Goal: Task Accomplishment & Management: Use online tool/utility

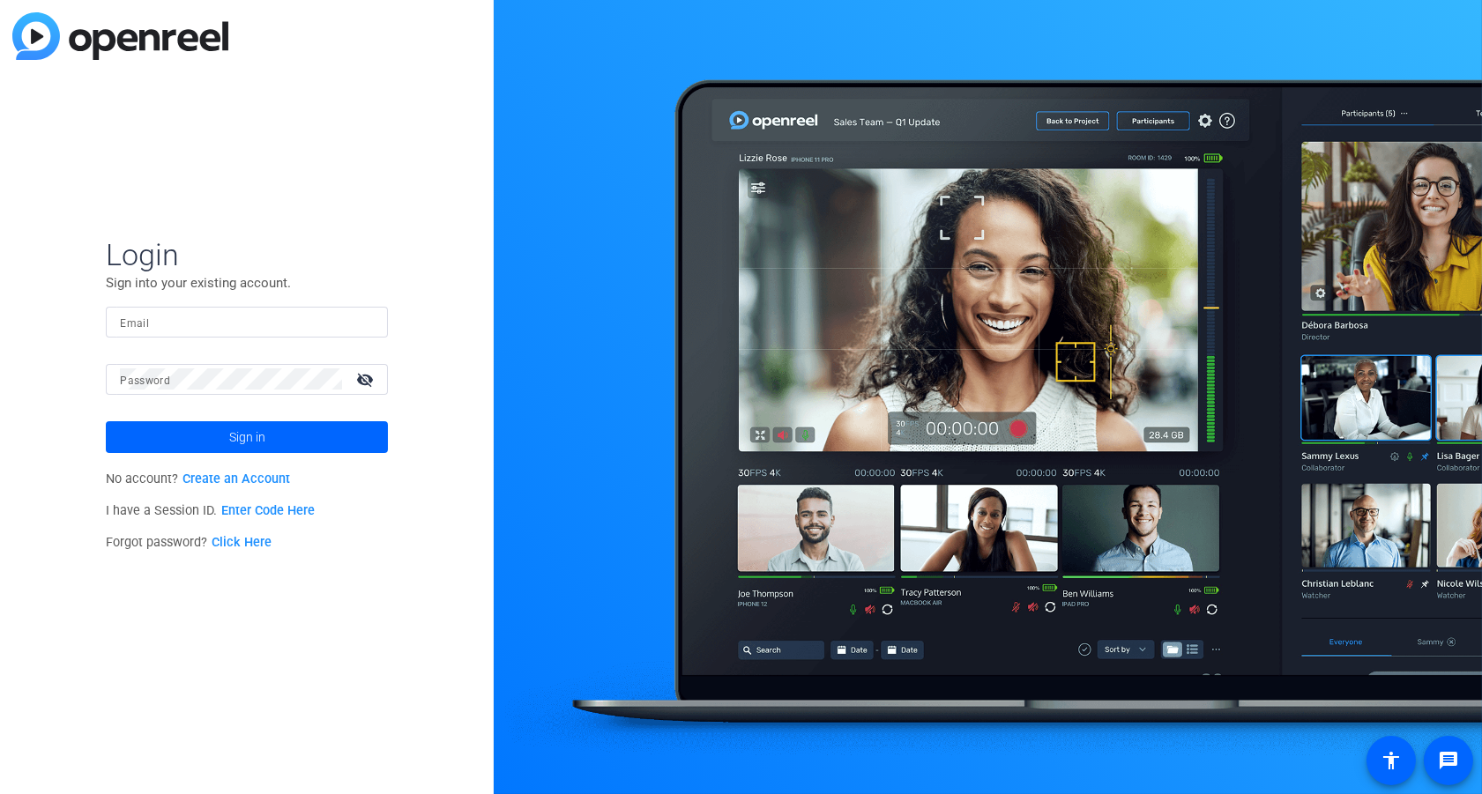
click at [374, 322] on div at bounding box center [374, 322] width 0 height 0
type input "david.king@gartner.com"
click at [301, 444] on span at bounding box center [247, 437] width 282 height 42
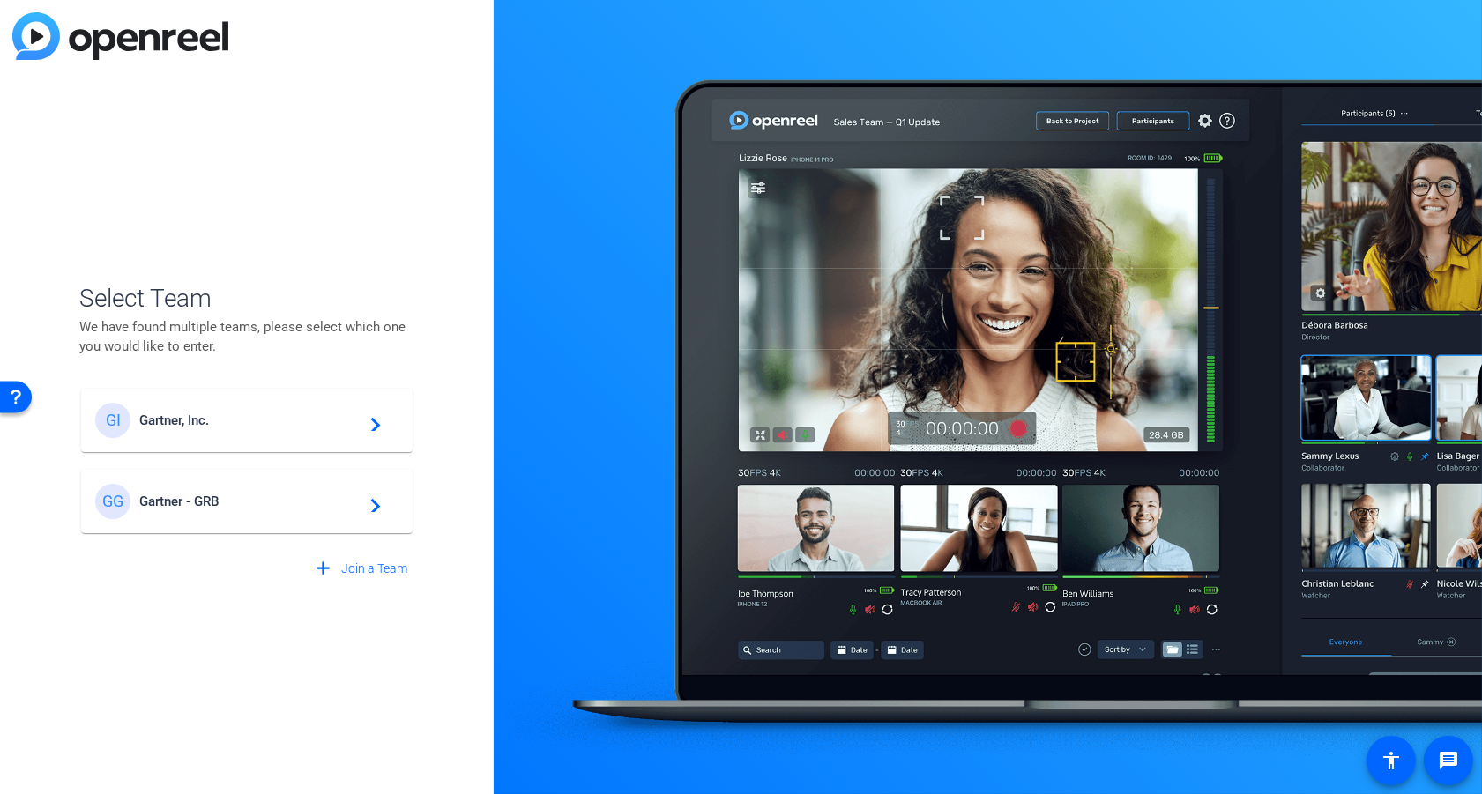
click at [235, 433] on div "GI Gartner, Inc. navigate_next" at bounding box center [246, 420] width 303 height 35
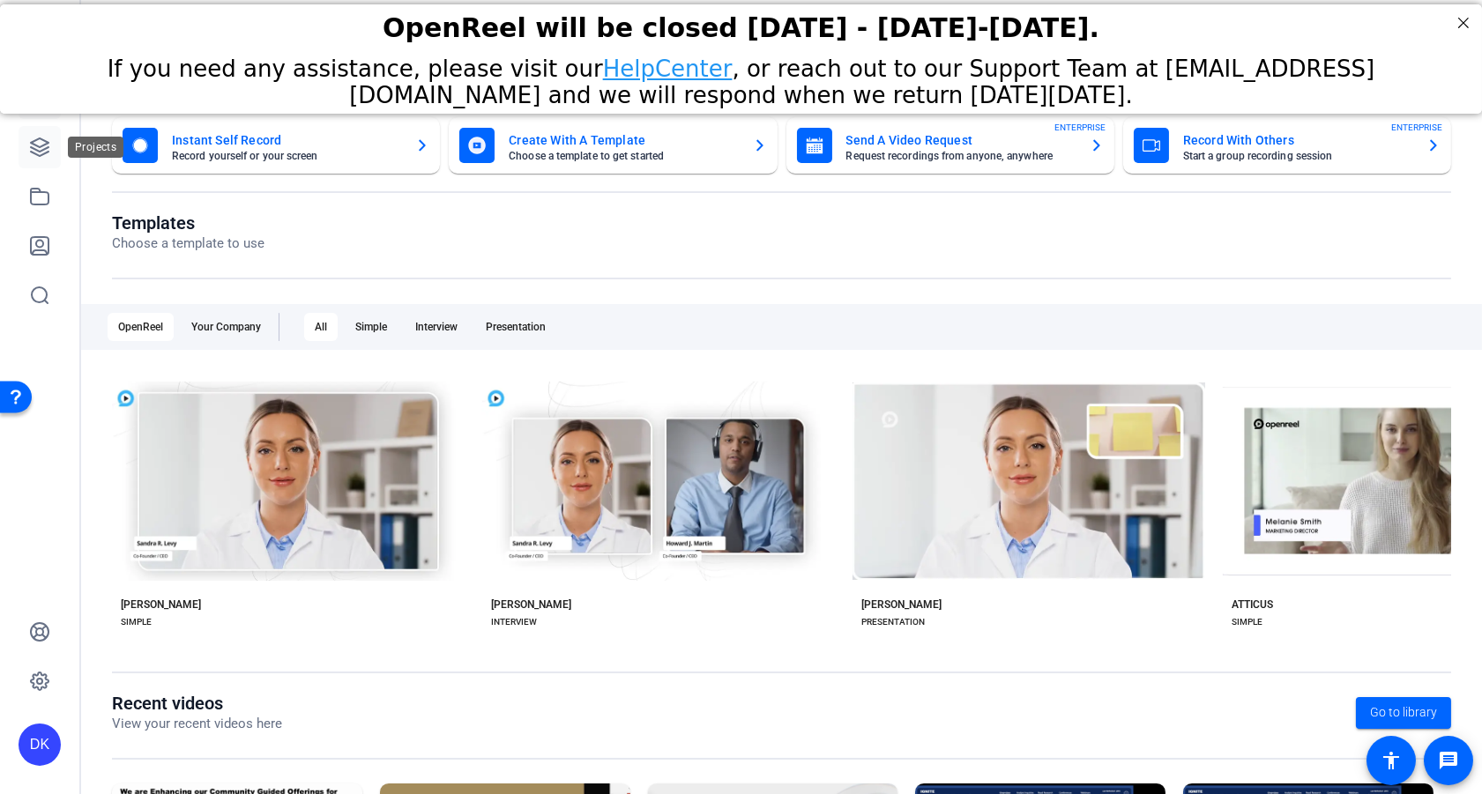
click at [43, 150] on icon at bounding box center [40, 147] width 18 height 18
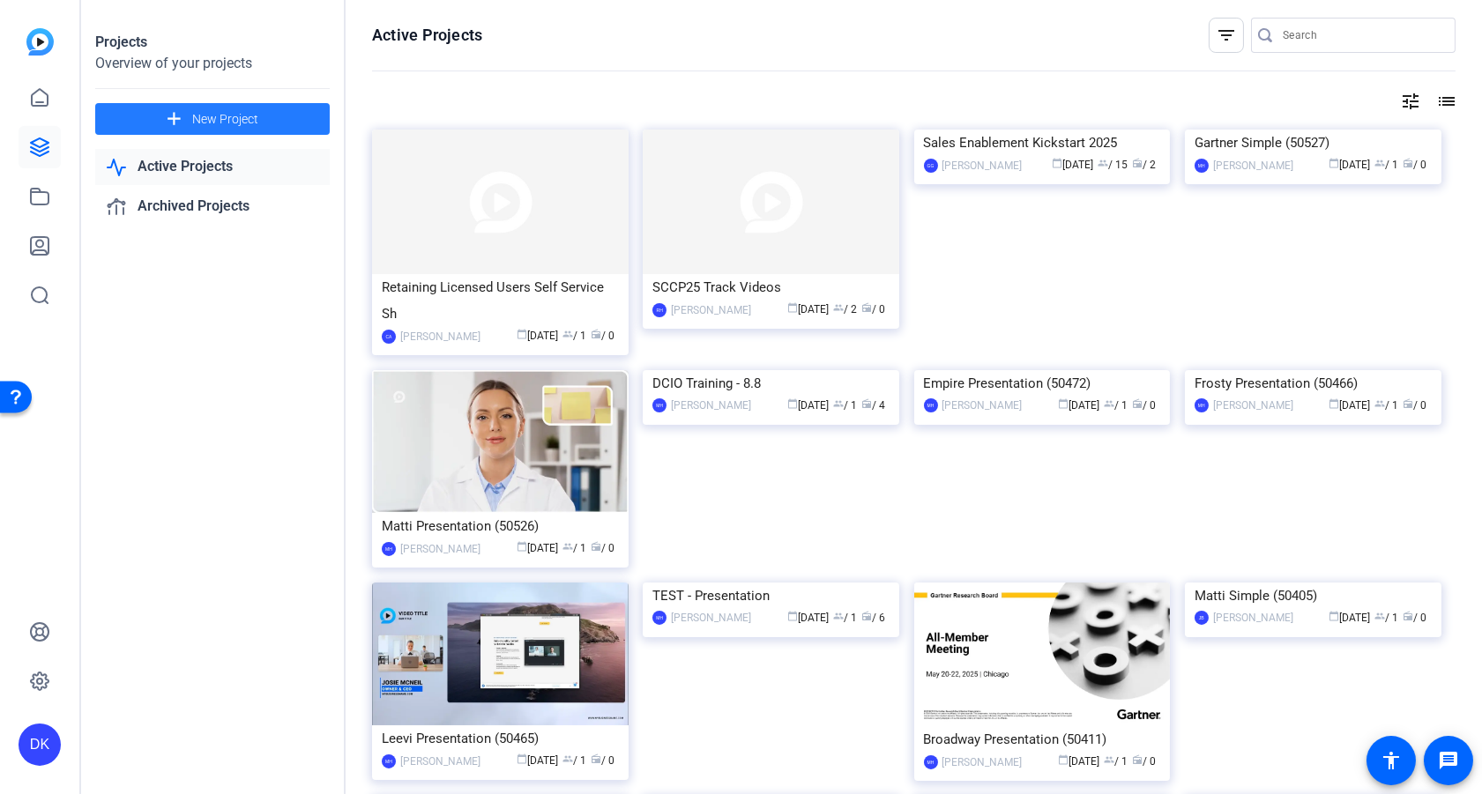
click at [248, 120] on span "New Project" at bounding box center [225, 119] width 66 height 19
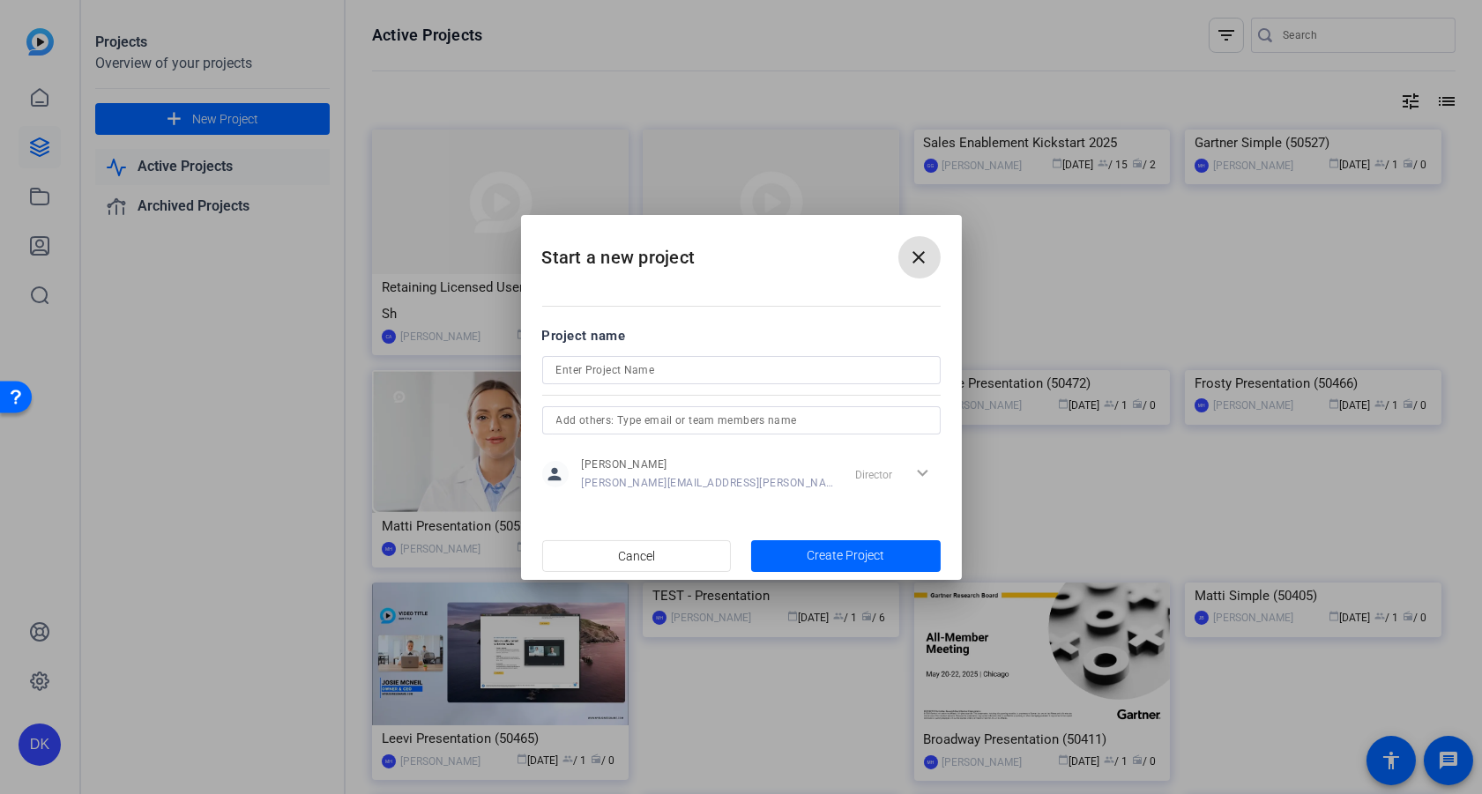
click at [635, 374] on input at bounding box center [741, 370] width 370 height 21
paste input "Internship to Full Time -"
click at [669, 371] on input "Internship to Full Time - [PERSON_NAME]" at bounding box center [741, 370] width 370 height 21
drag, startPoint x: 795, startPoint y: 370, endPoint x: 431, endPoint y: 380, distance: 364.3
click at [431, 380] on div "Start a new project close Project name Internship to Full Time Video Record - L…" at bounding box center [741, 397] width 1482 height 794
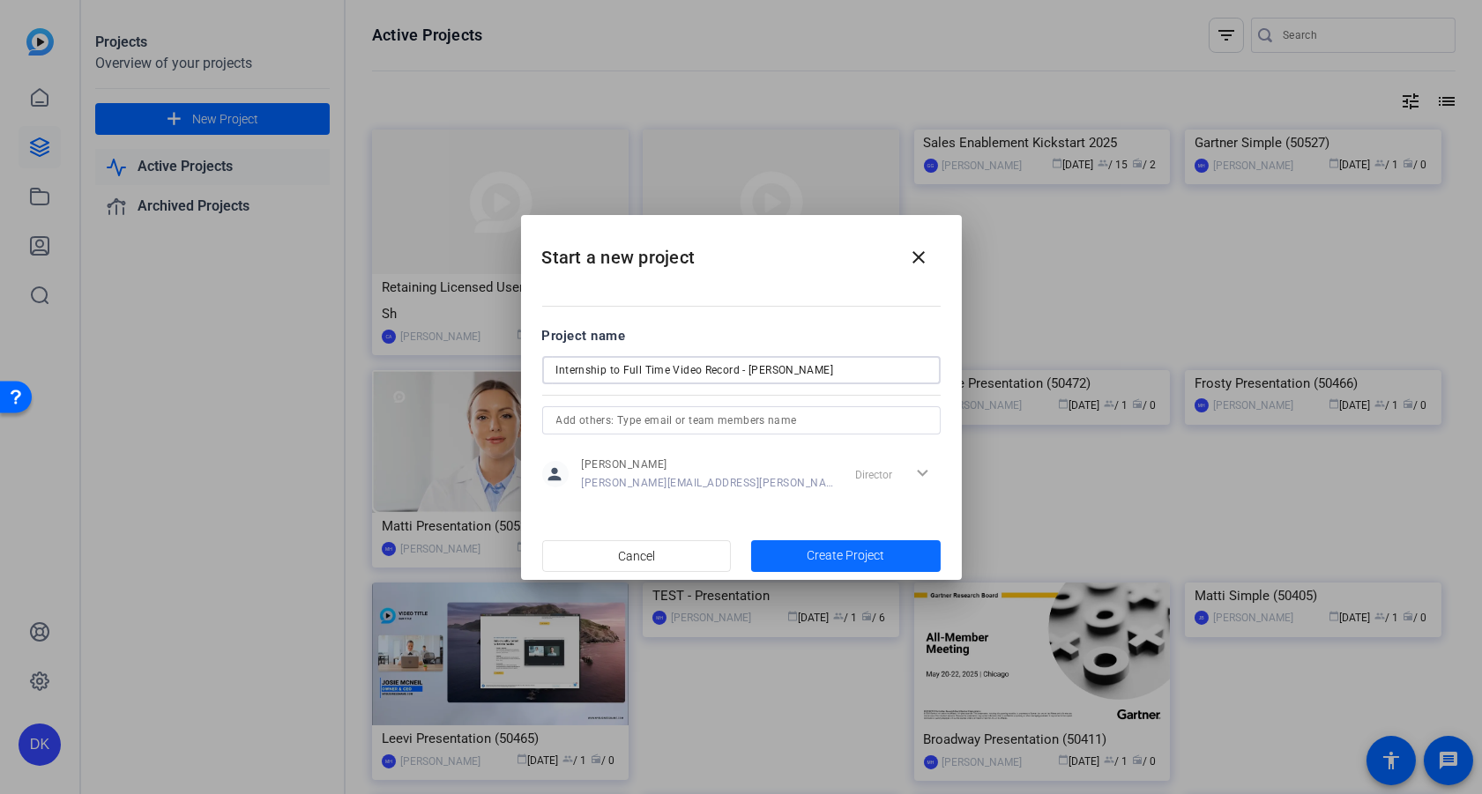
type input "Internship to Full Time Video Record - Louise"
click at [836, 556] on span "Create Project" at bounding box center [846, 556] width 78 height 19
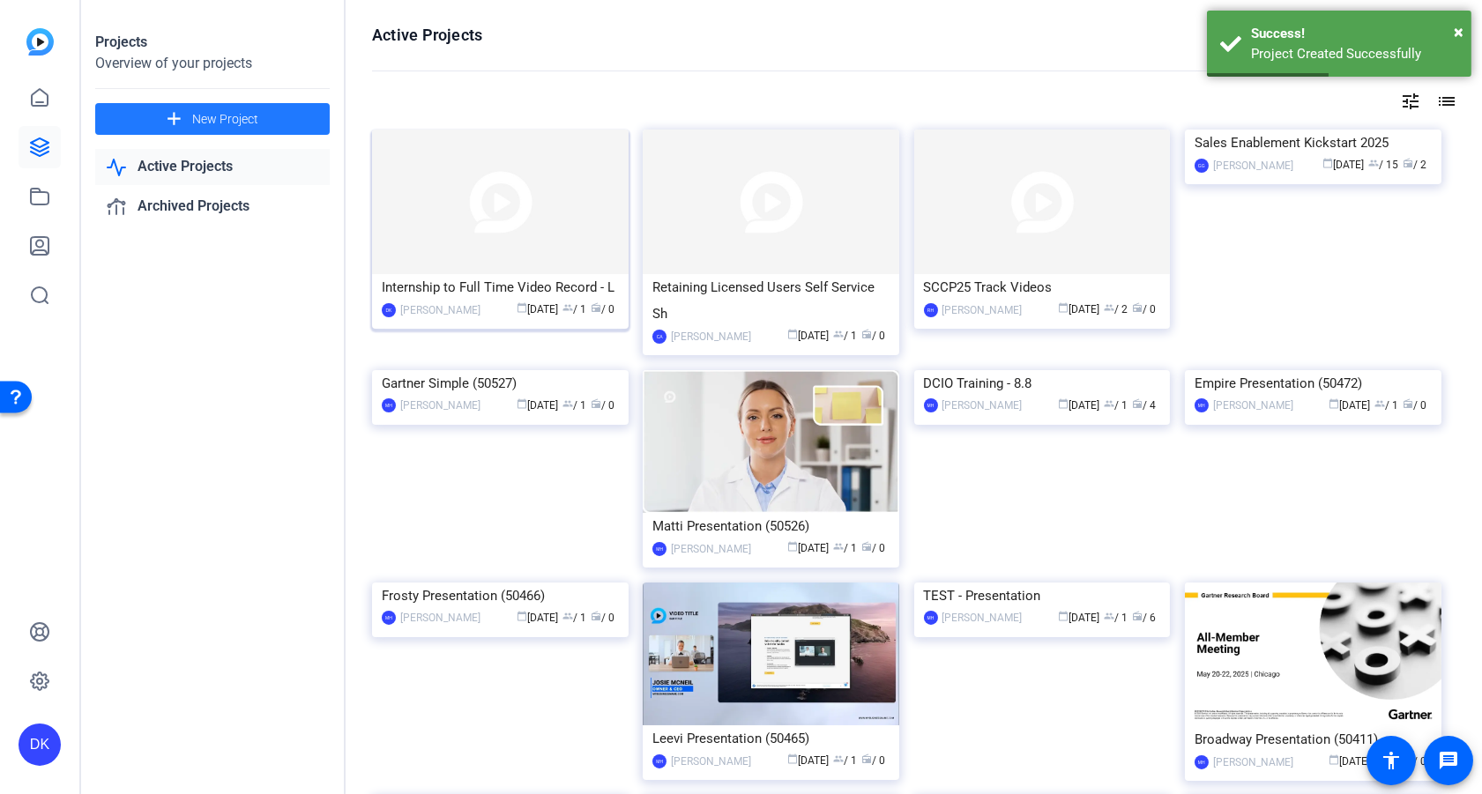
click at [510, 260] on img at bounding box center [500, 202] width 257 height 145
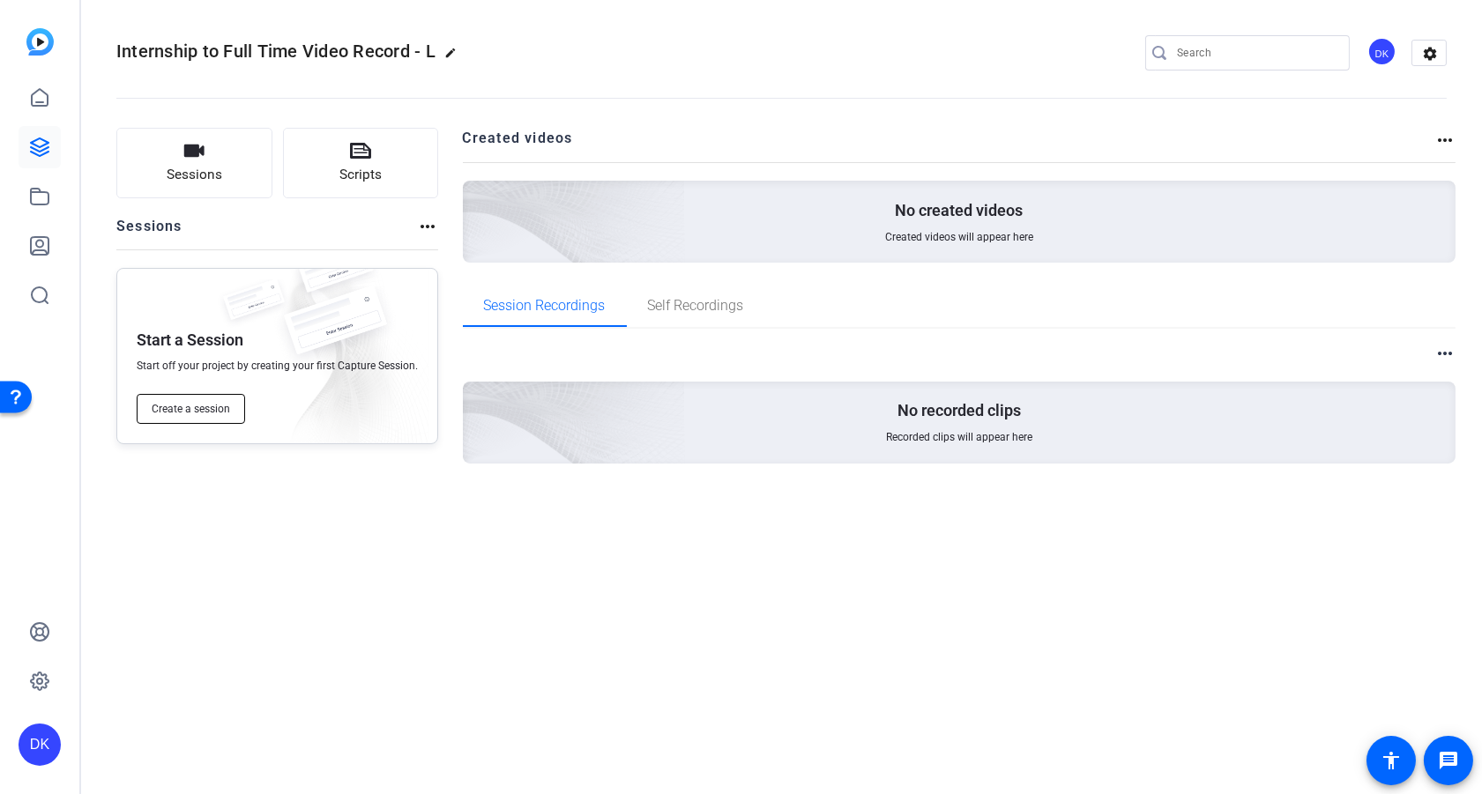
click at [201, 410] on span "Create a session" at bounding box center [191, 409] width 78 height 14
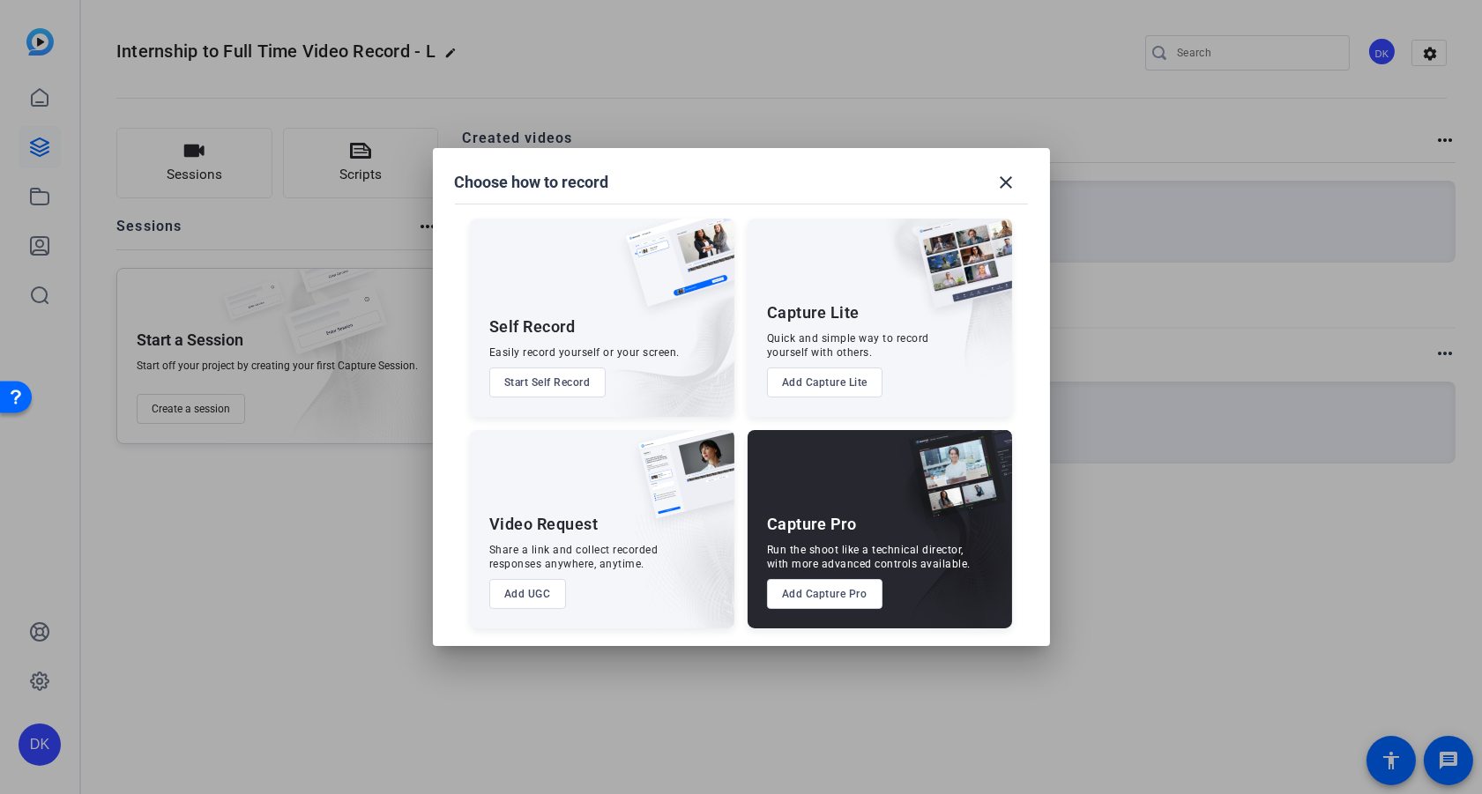
click at [825, 591] on button "Add Capture Pro" at bounding box center [825, 594] width 116 height 30
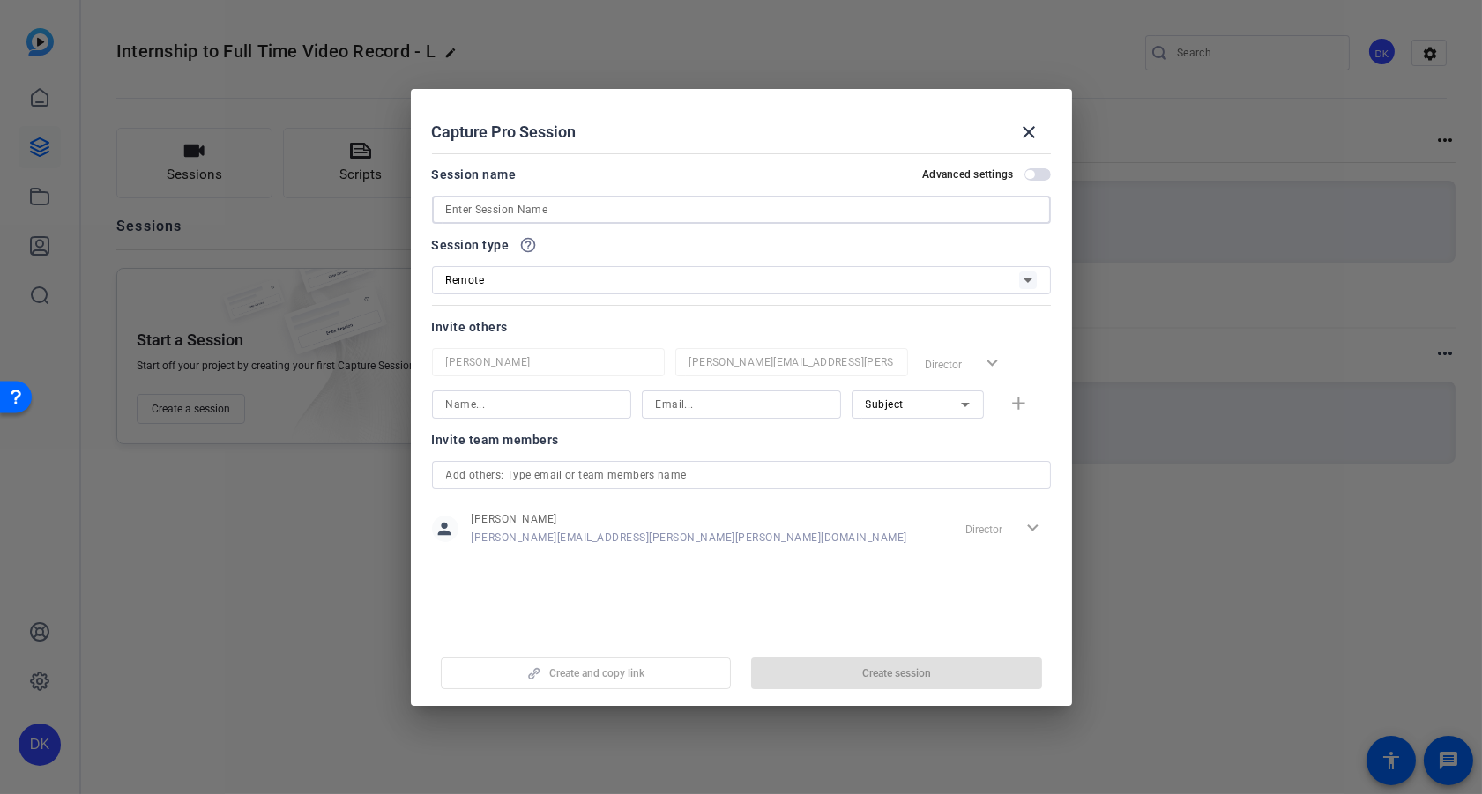
click at [535, 218] on input at bounding box center [741, 209] width 591 height 21
paste input "Internship to Full Time Video Record - Louise"
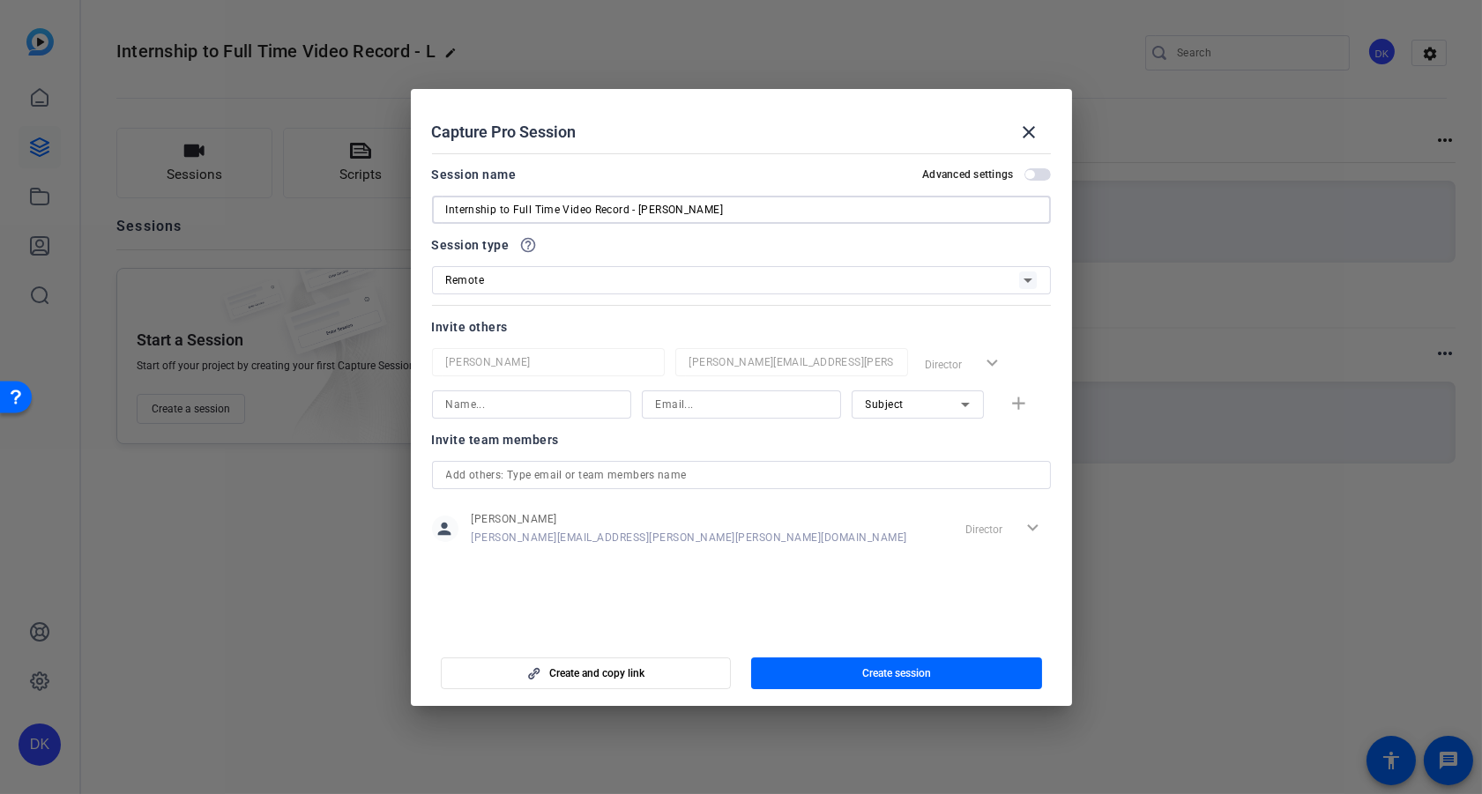
type input "Internship to Full Time Video Record - Louise"
click at [1040, 176] on span "button" at bounding box center [1038, 174] width 26 height 12
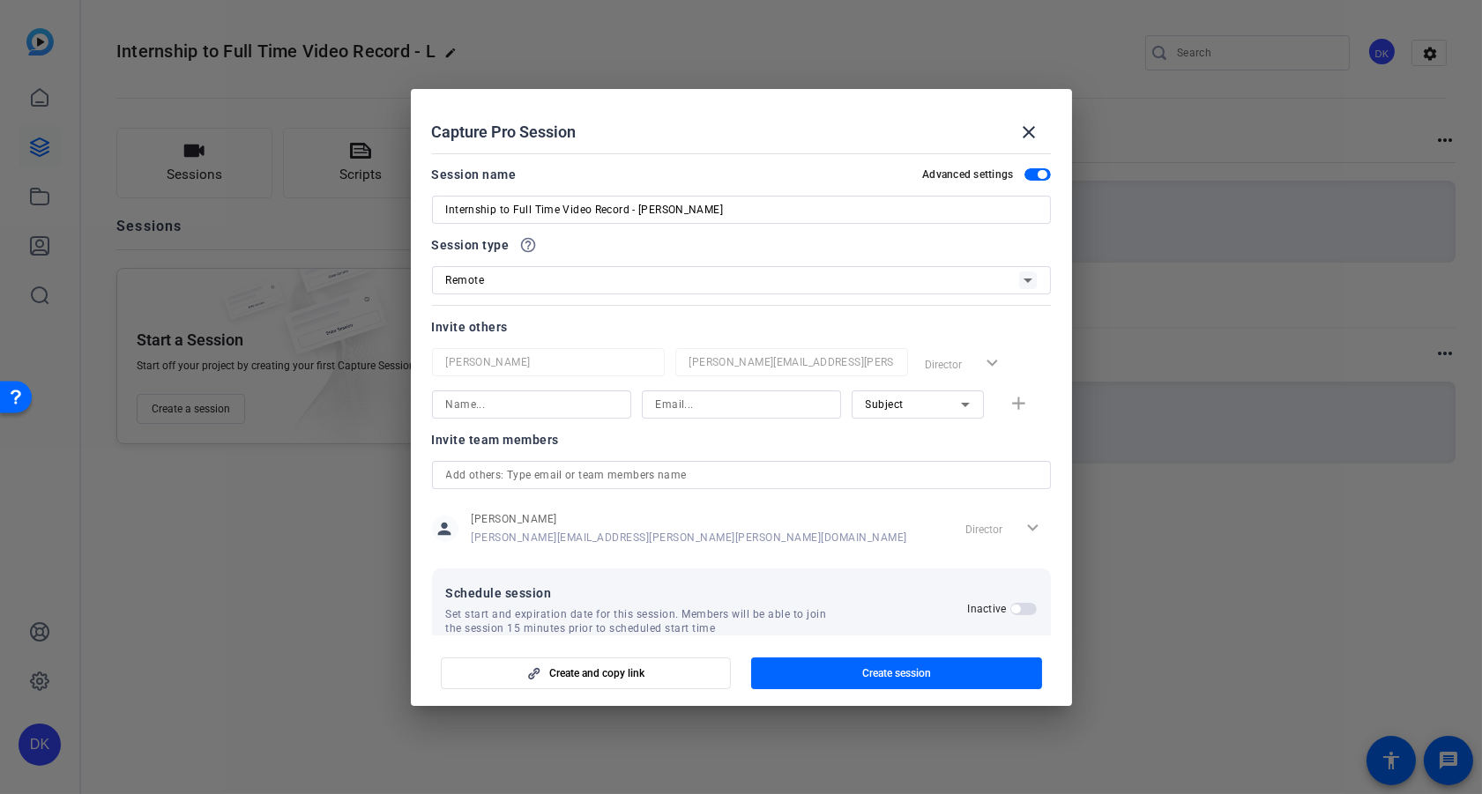
click at [1040, 176] on span "button" at bounding box center [1042, 174] width 9 height 9
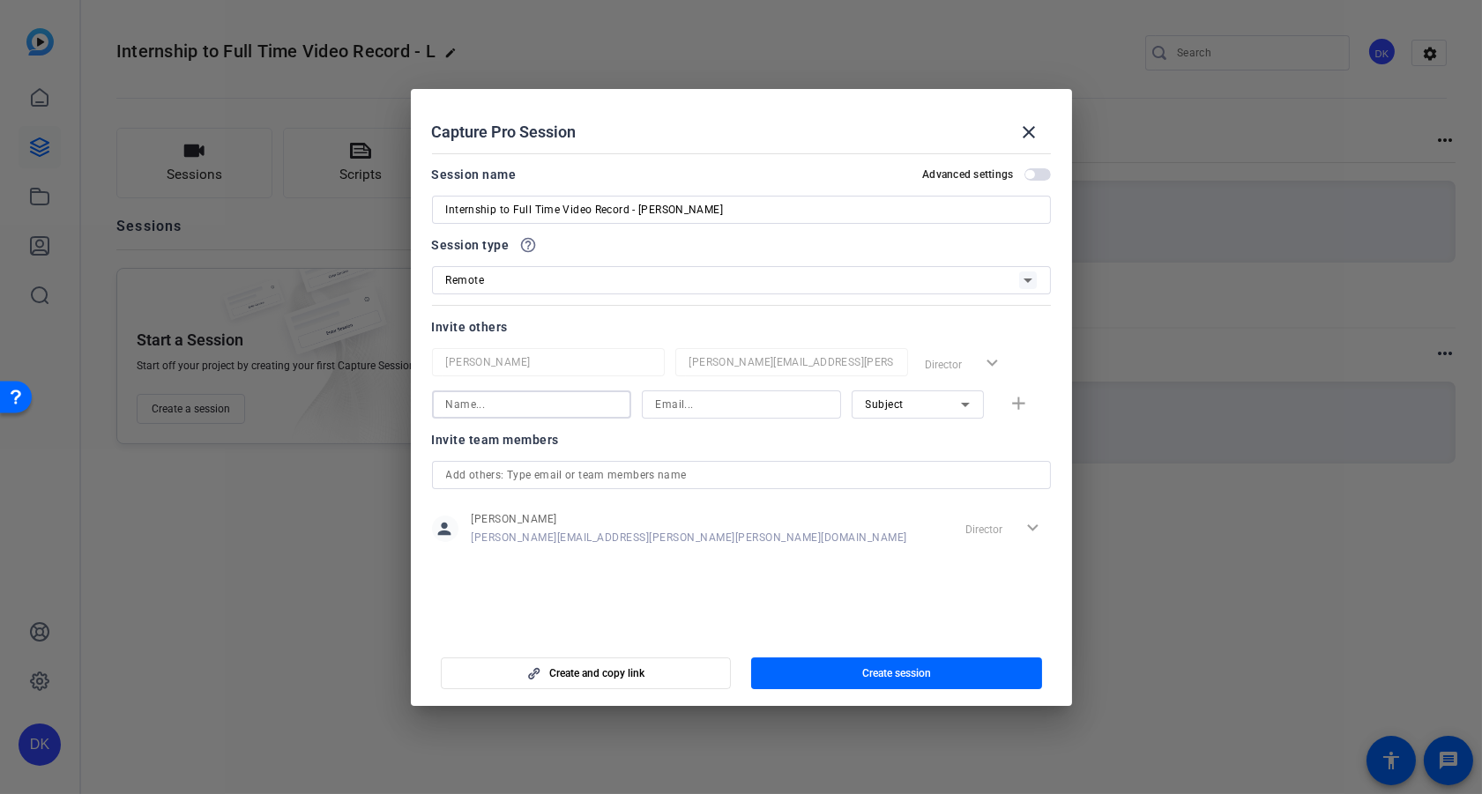
click at [533, 411] on input at bounding box center [531, 404] width 171 height 21
type input "Michael Caso"
click at [720, 411] on input at bounding box center [741, 404] width 171 height 21
paste input "Michael Caso <Michael.Caso@gartner.com>"
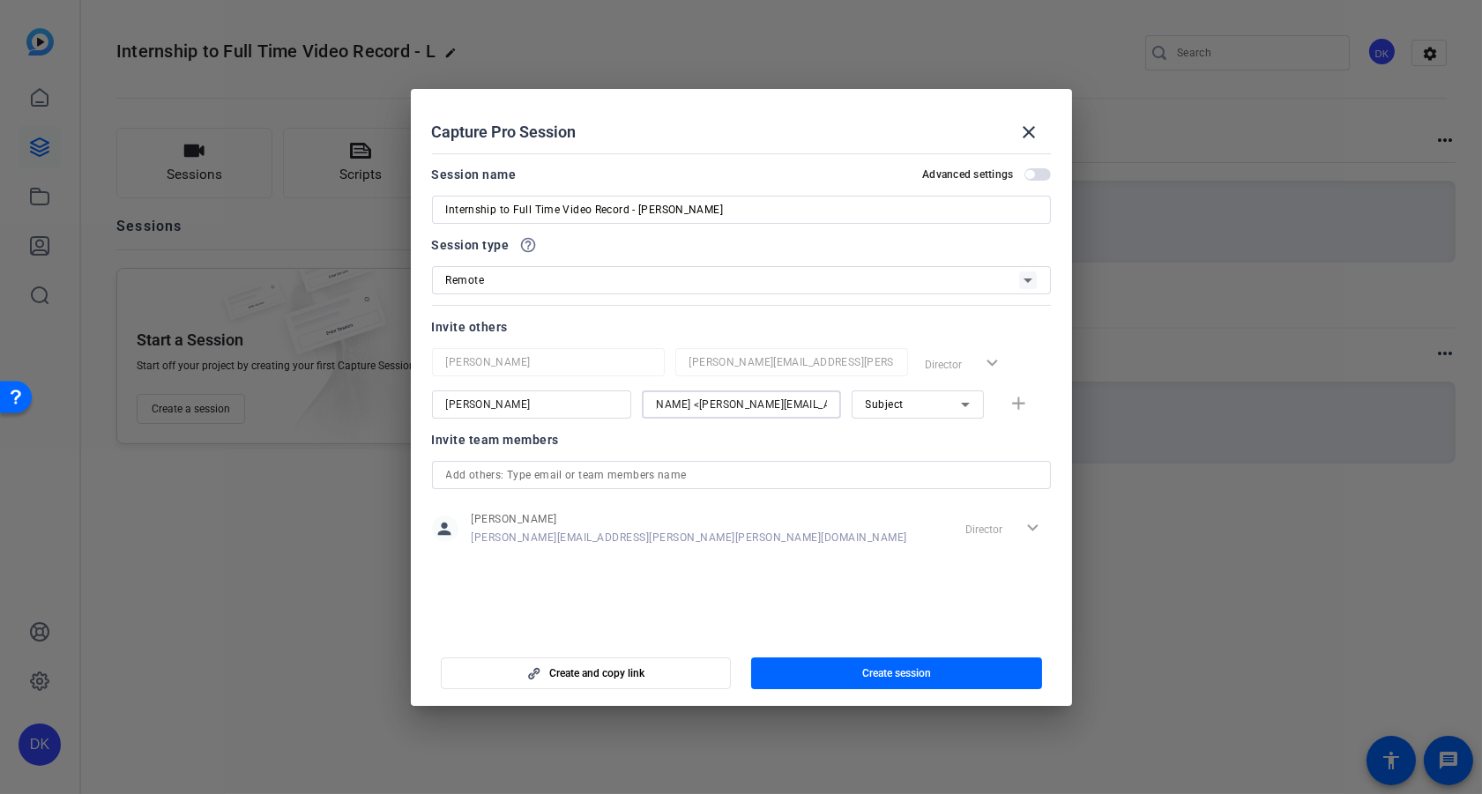
click at [743, 402] on input "Michael Caso <Michael.Caso@gartner.com>" at bounding box center [741, 404] width 171 height 21
drag, startPoint x: 682, startPoint y: 406, endPoint x: 579, endPoint y: 405, distance: 102.3
click at [579, 405] on div "Michael Caso Michael Caso <Michael.Caso@gartner.com> Subject add" at bounding box center [741, 405] width 619 height 28
drag, startPoint x: 792, startPoint y: 405, endPoint x: 819, endPoint y: 408, distance: 27.6
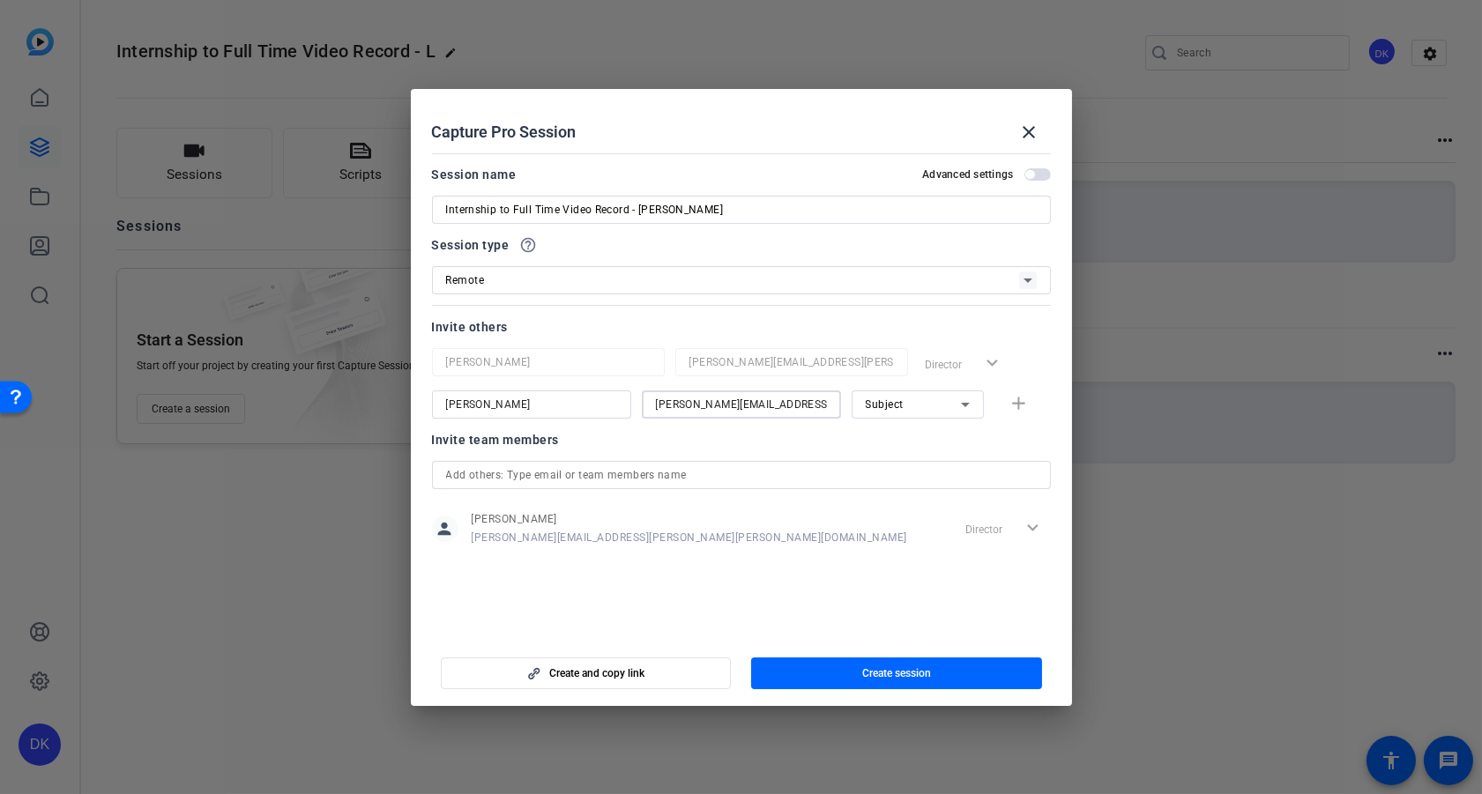
click at [820, 408] on div "Michael.Caso@gartner.com>" at bounding box center [741, 405] width 171 height 28
type input "Michael.Caso@gartner.com"
click at [947, 401] on div "Subject" at bounding box center [913, 404] width 95 height 22
click at [927, 439] on mat-option "Collaborator" at bounding box center [918, 439] width 132 height 28
drag, startPoint x: 627, startPoint y: 213, endPoint x: 562, endPoint y: 261, distance: 80.8
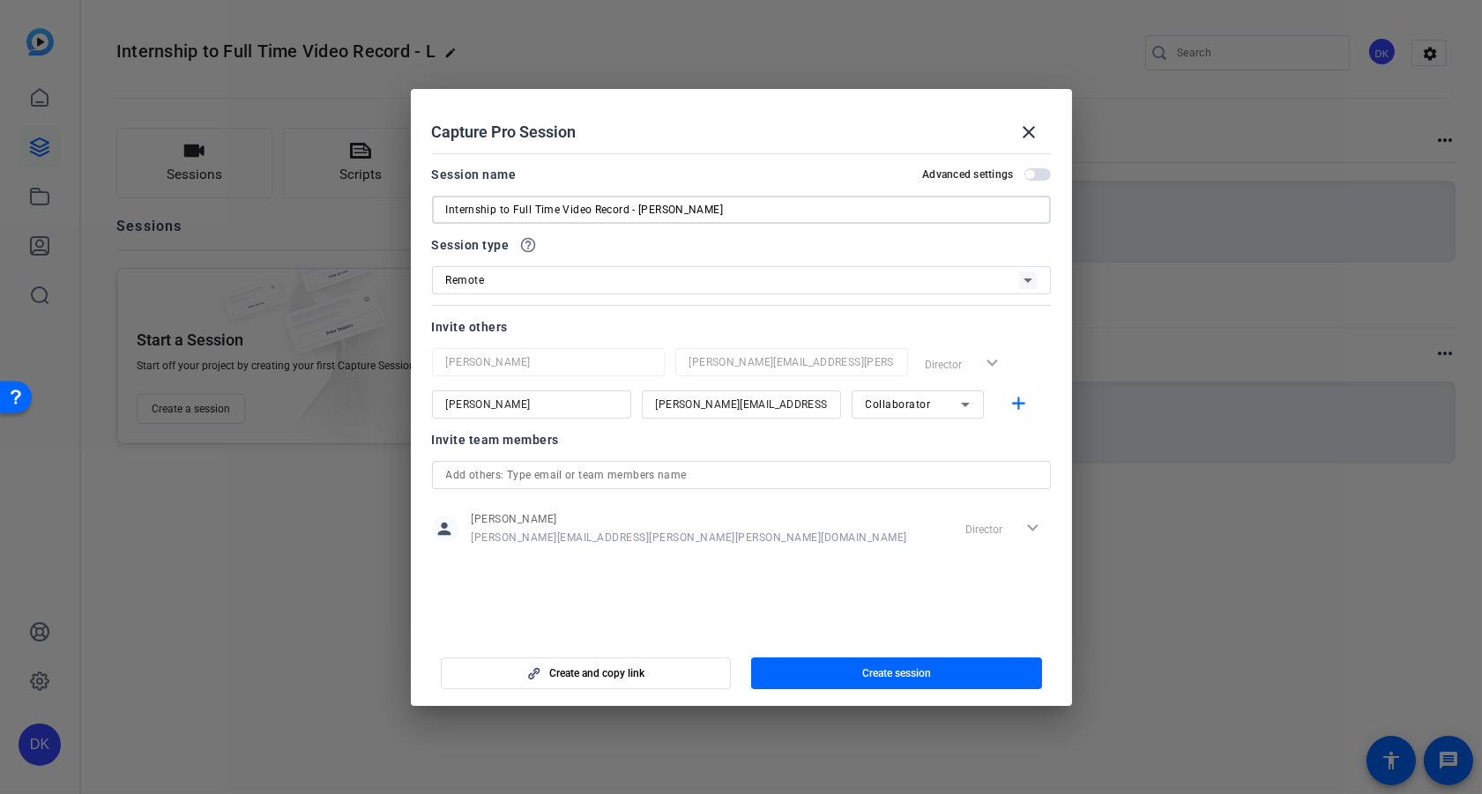
click at [561, 215] on input "Internship to Full Time Video Record - Louise" at bounding box center [741, 209] width 591 height 21
type input "Internship to Full Time - [PERSON_NAME]"
click at [916, 672] on span "Create session" at bounding box center [896, 674] width 69 height 14
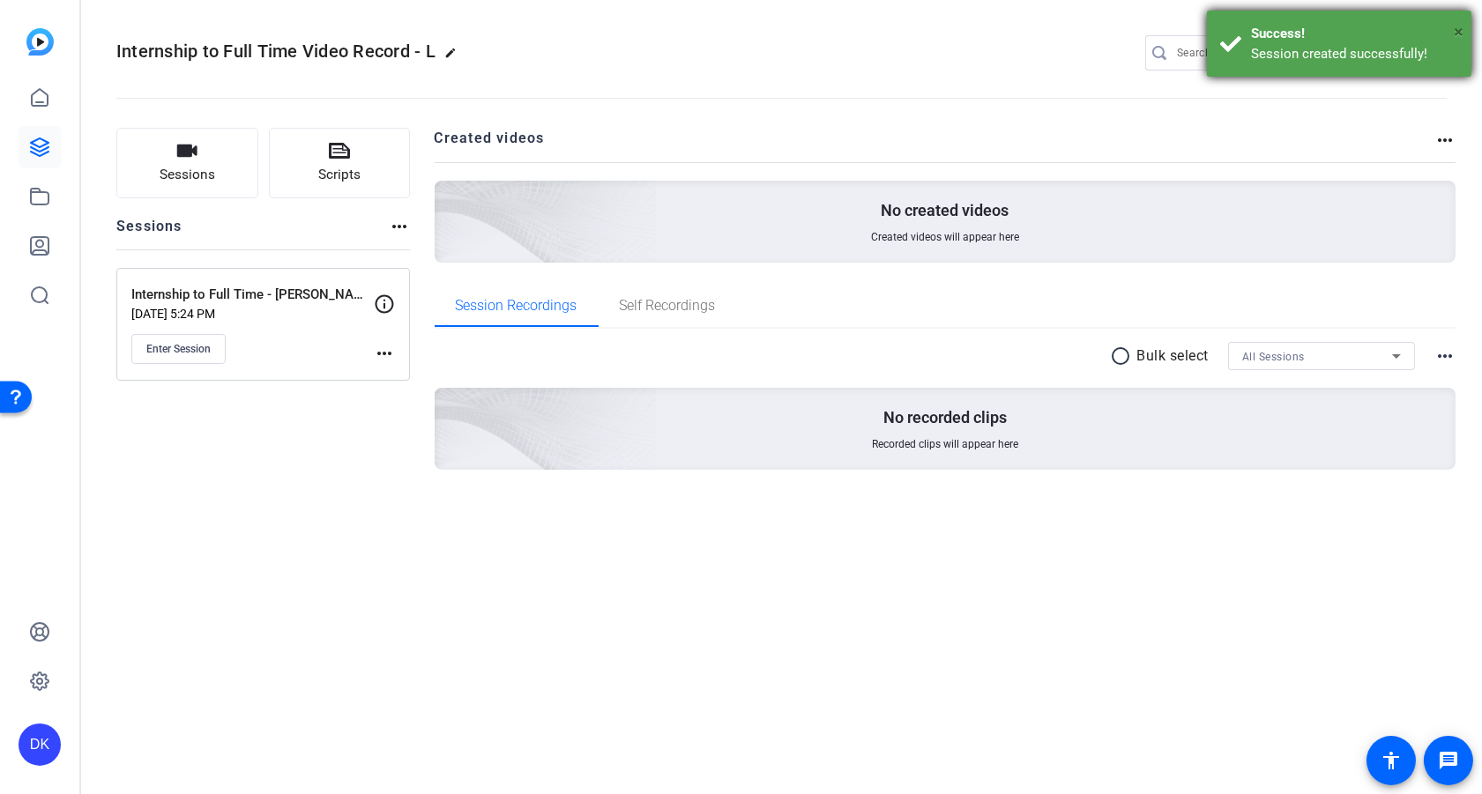
click at [1458, 30] on span "×" at bounding box center [1459, 31] width 10 height 21
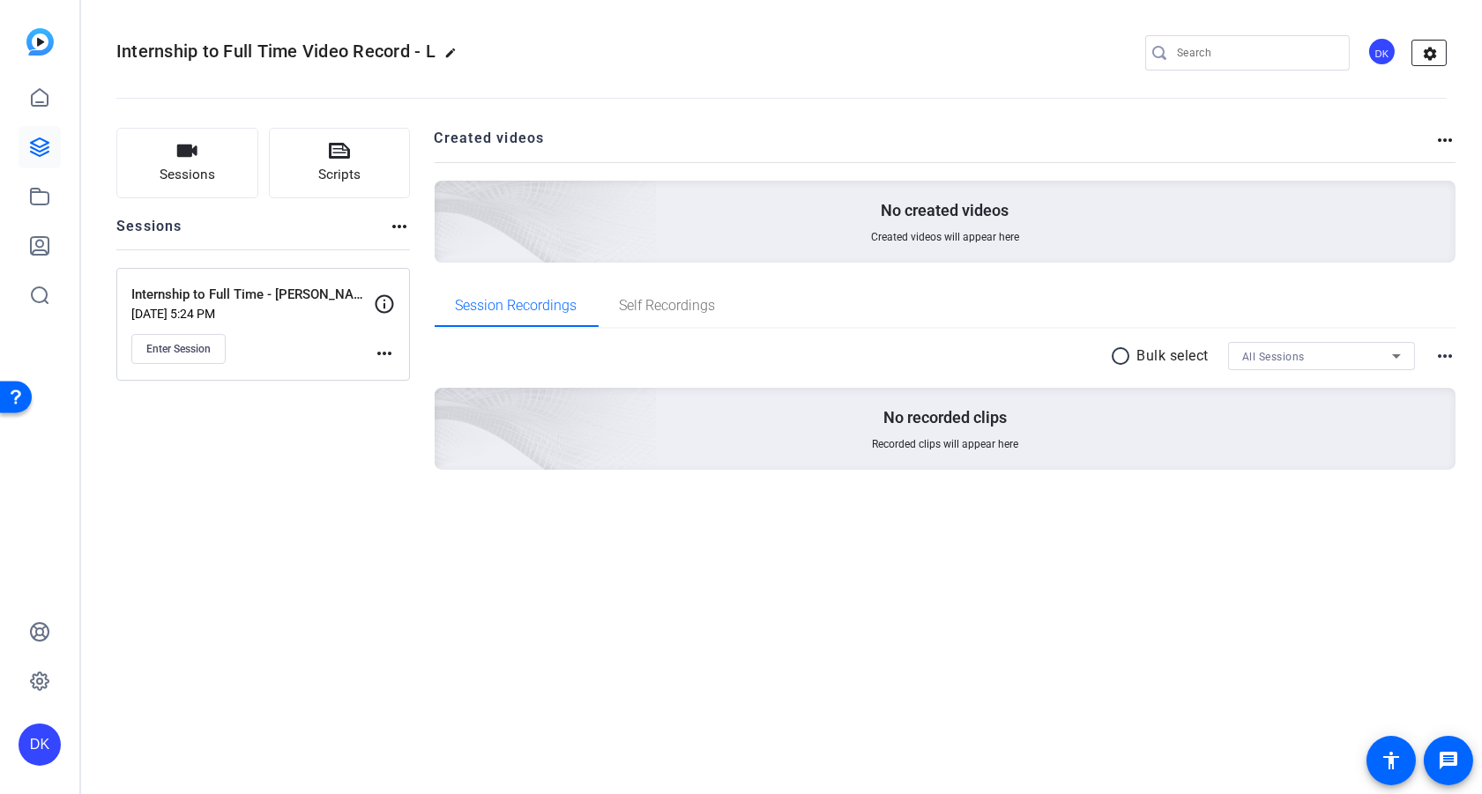
click at [1434, 53] on mat-icon "settings" at bounding box center [1430, 54] width 35 height 26
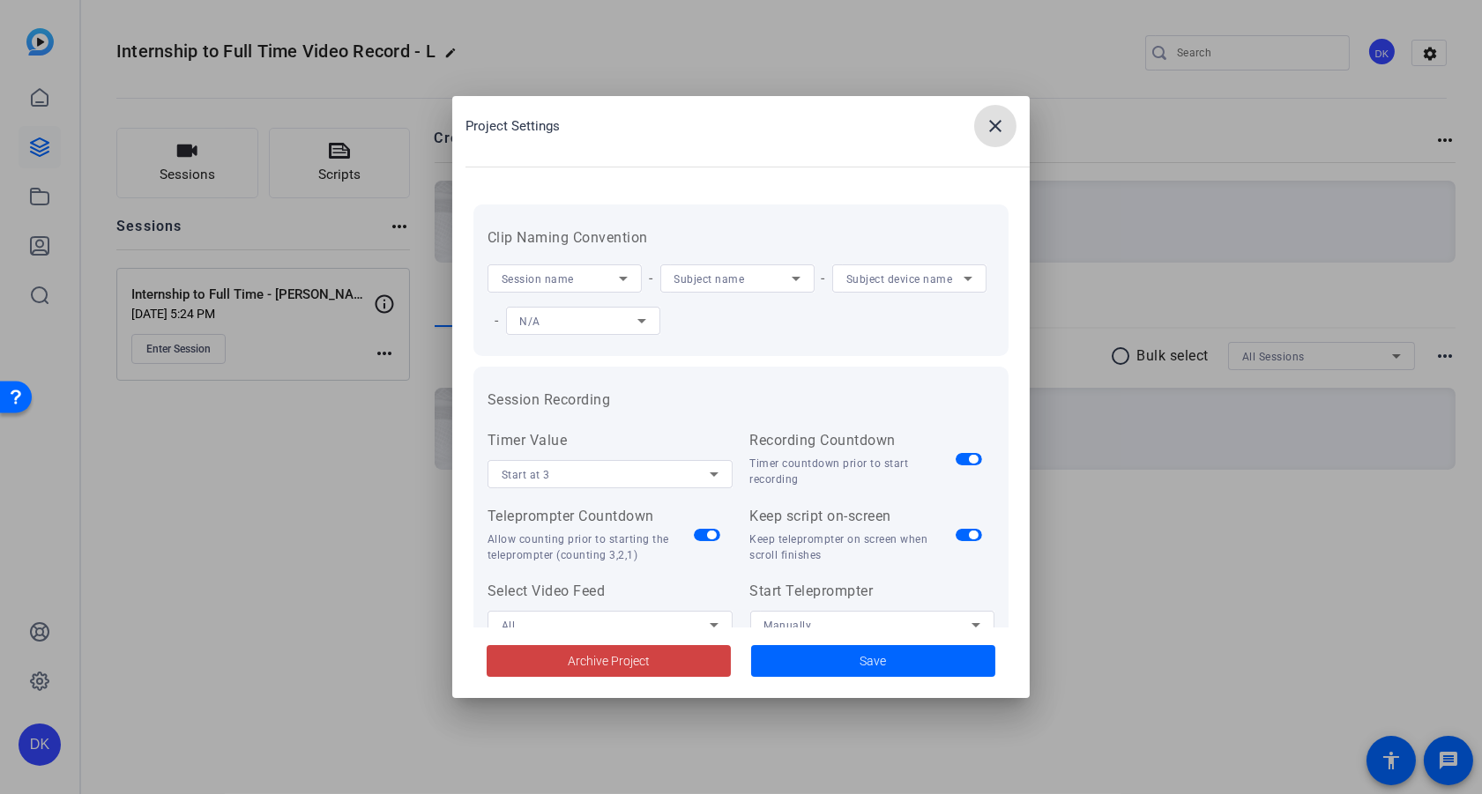
click at [643, 320] on icon at bounding box center [642, 321] width 9 height 4
click at [898, 369] on div at bounding box center [741, 397] width 1482 height 794
click at [973, 277] on icon at bounding box center [968, 279] width 9 height 4
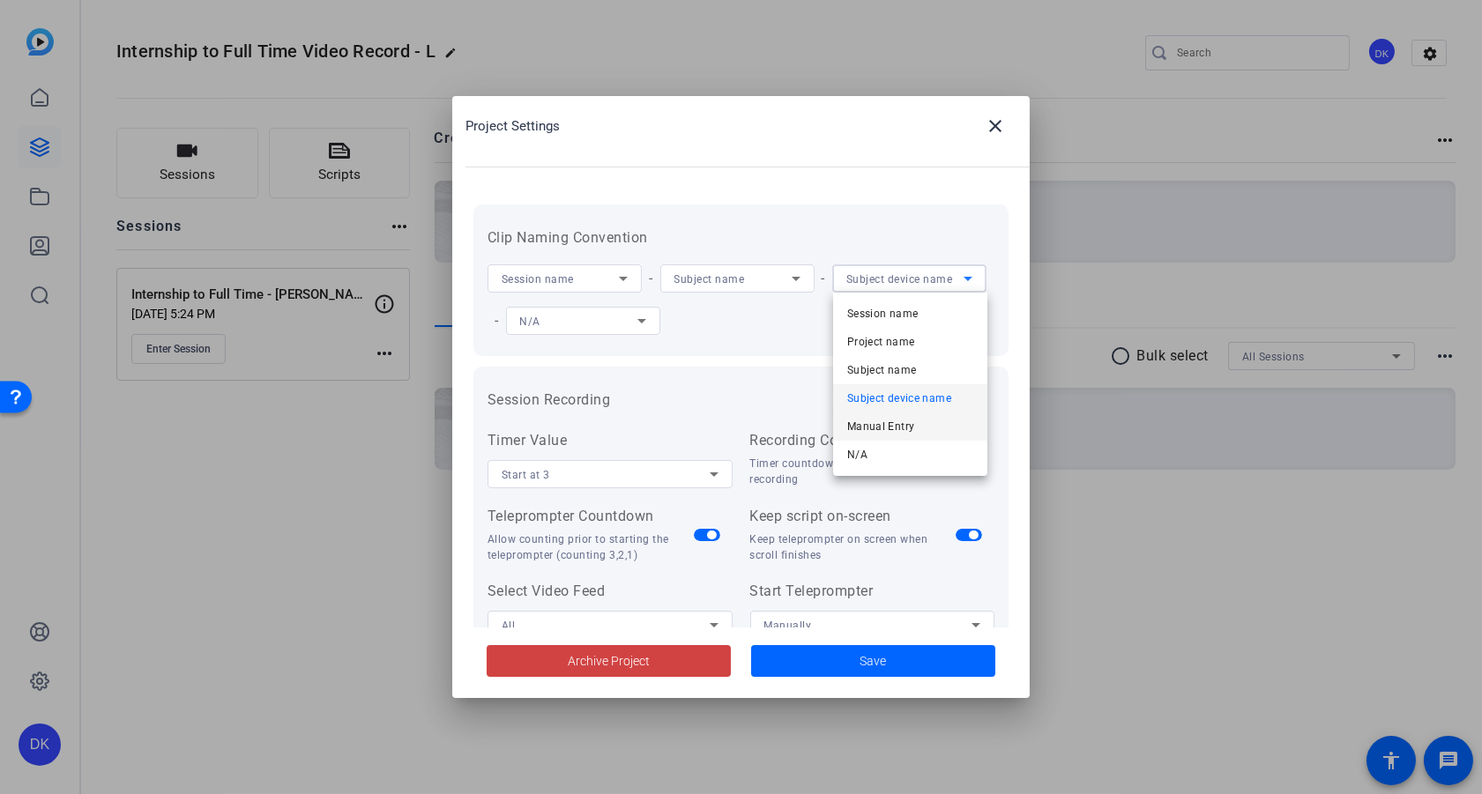
click at [901, 424] on span "Manual Entry" at bounding box center [881, 426] width 68 height 21
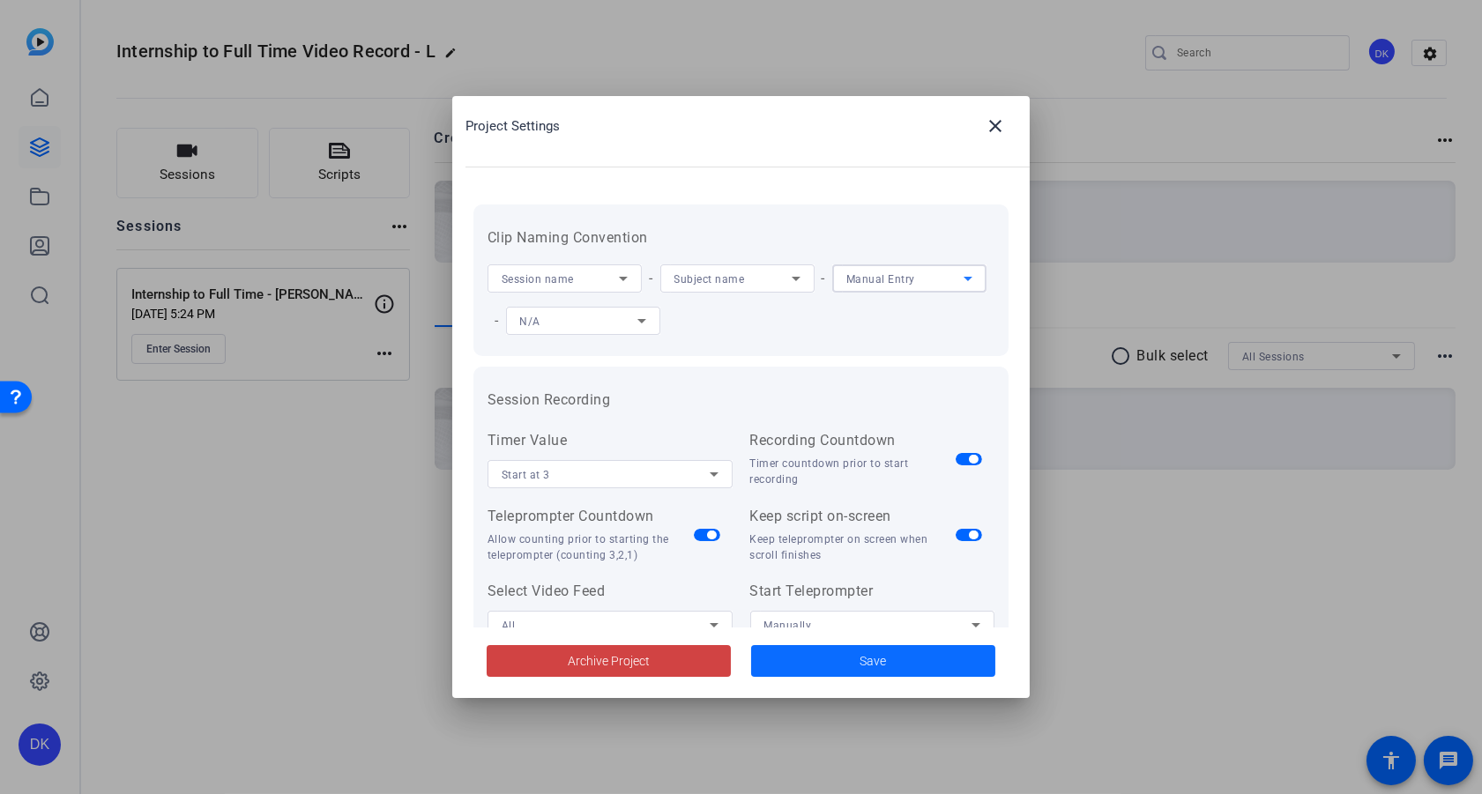
click at [871, 663] on span "Save" at bounding box center [874, 662] width 26 height 19
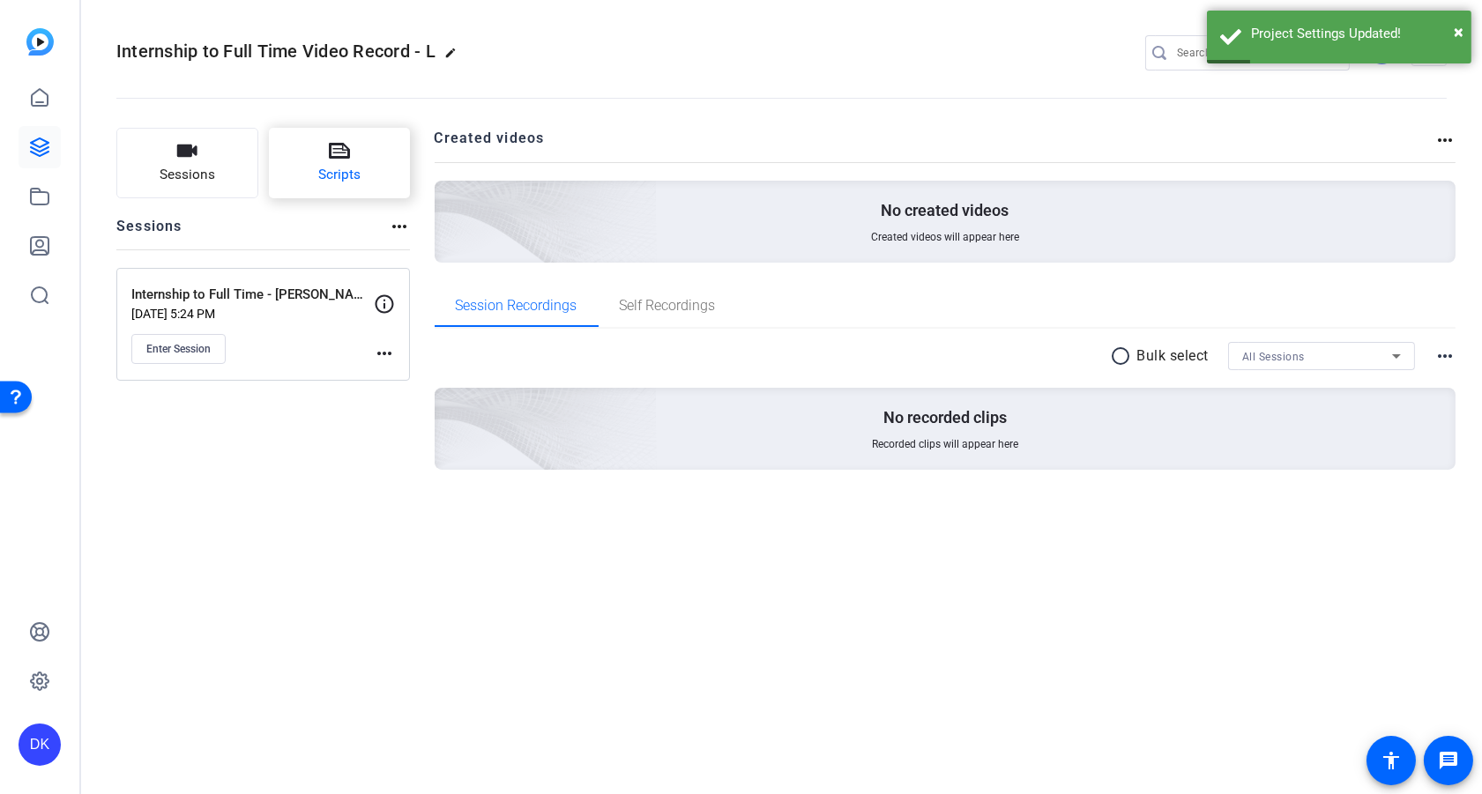
click at [341, 166] on span "Scripts" at bounding box center [339, 175] width 42 height 20
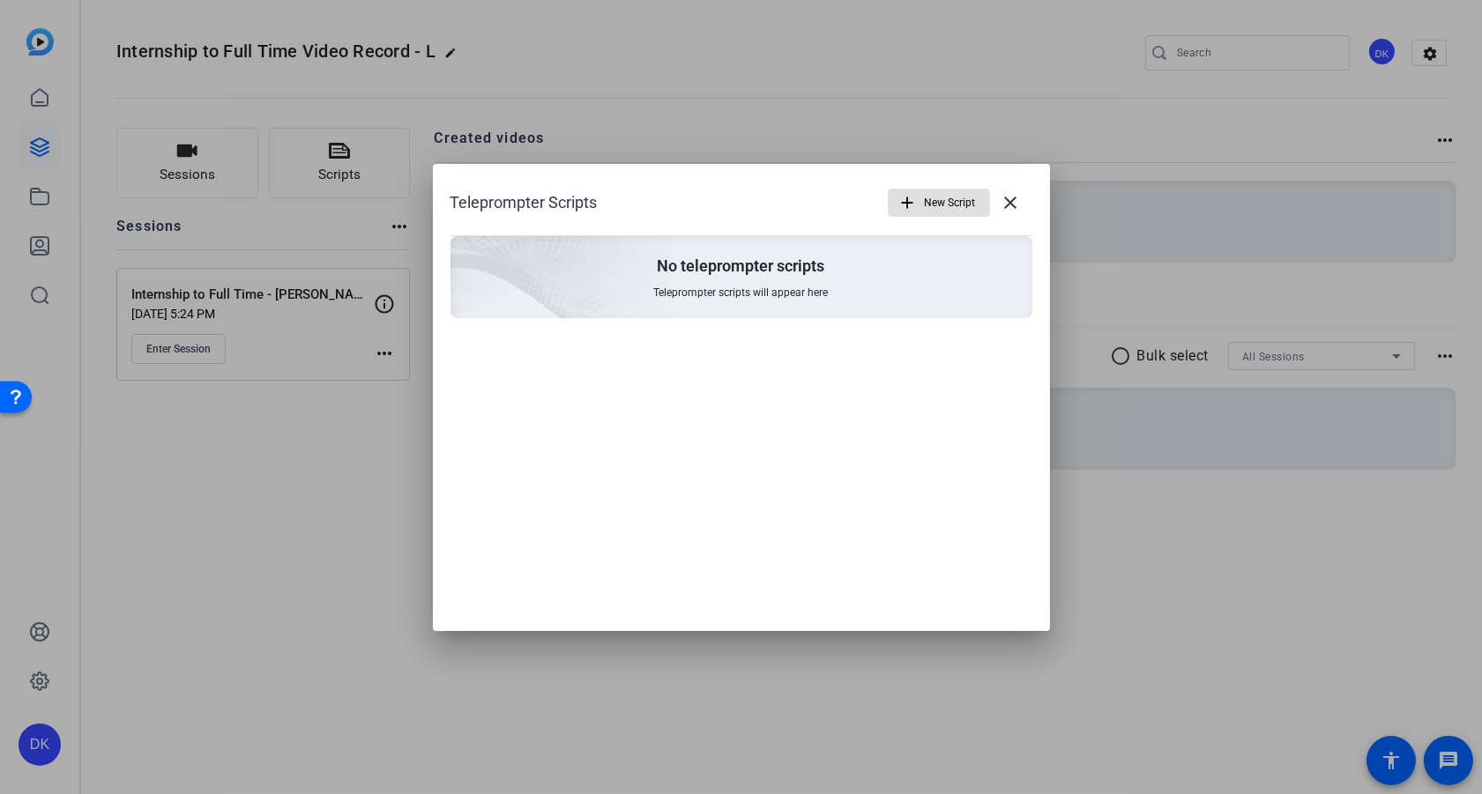
click at [926, 202] on span "New Script" at bounding box center [950, 203] width 51 height 34
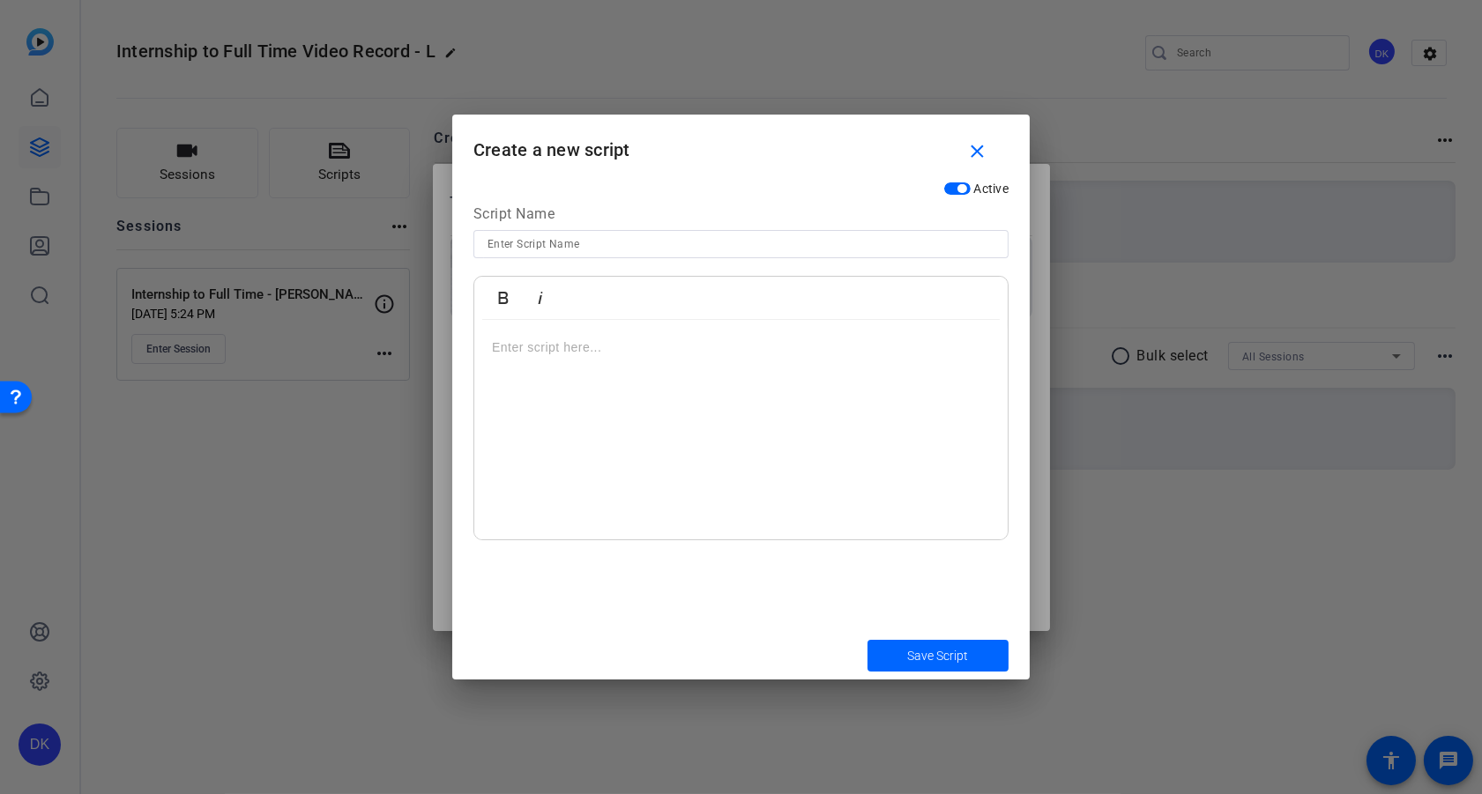
click at [548, 247] on input at bounding box center [741, 244] width 507 height 21
type input "Qs for [PERSON_NAME]"
click at [635, 409] on div at bounding box center [740, 430] width 533 height 220
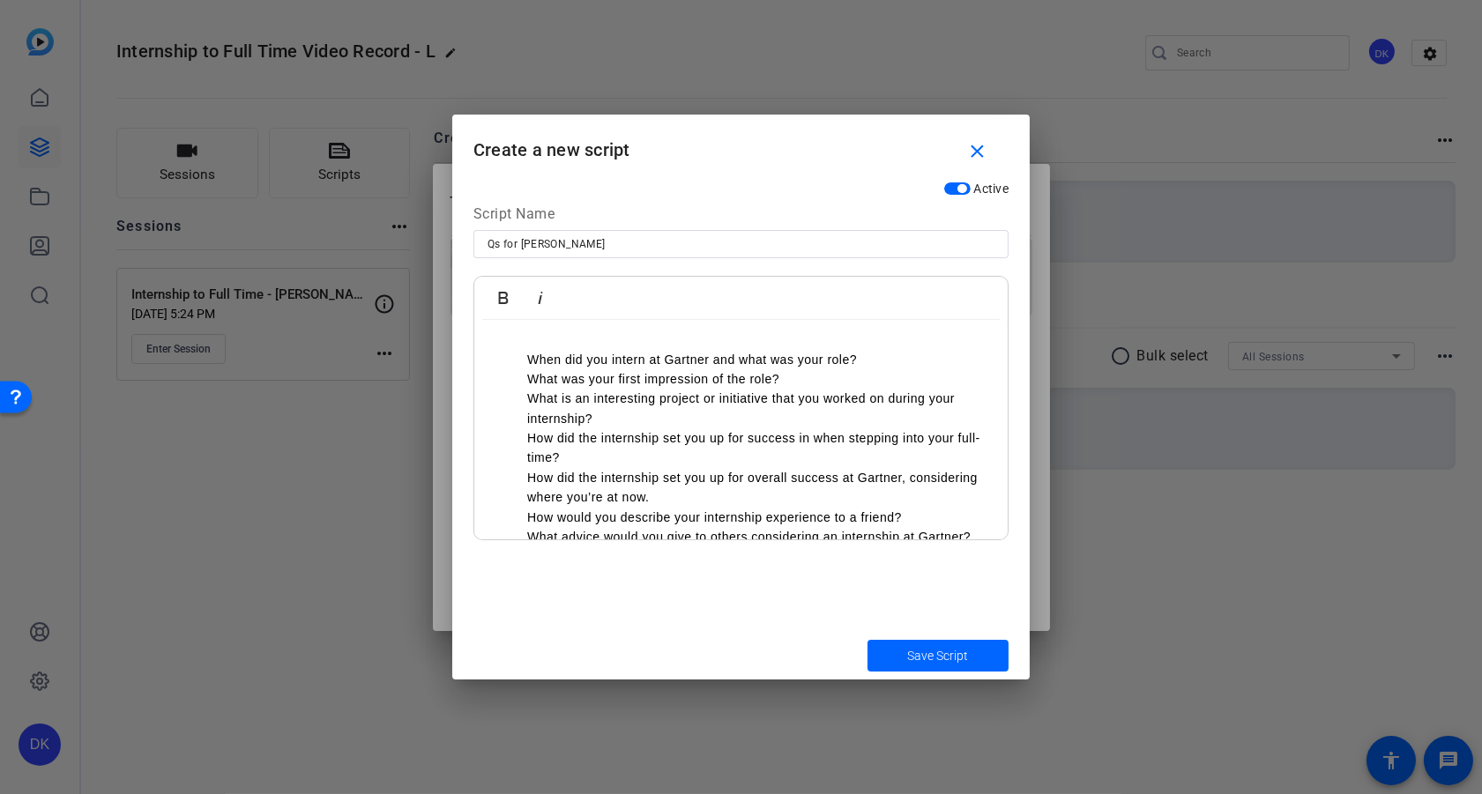
drag, startPoint x: 528, startPoint y: 357, endPoint x: 570, endPoint y: 444, distance: 95.8
click at [528, 361] on p "When did you intern at Gartner and what was your role?" at bounding box center [758, 359] width 463 height 19
click at [527, 379] on p "What was your first impression of the role?" at bounding box center [758, 378] width 463 height 19
click at [527, 393] on p "What is an interesting project or initiative that you worked on during your int…" at bounding box center [758, 409] width 463 height 40
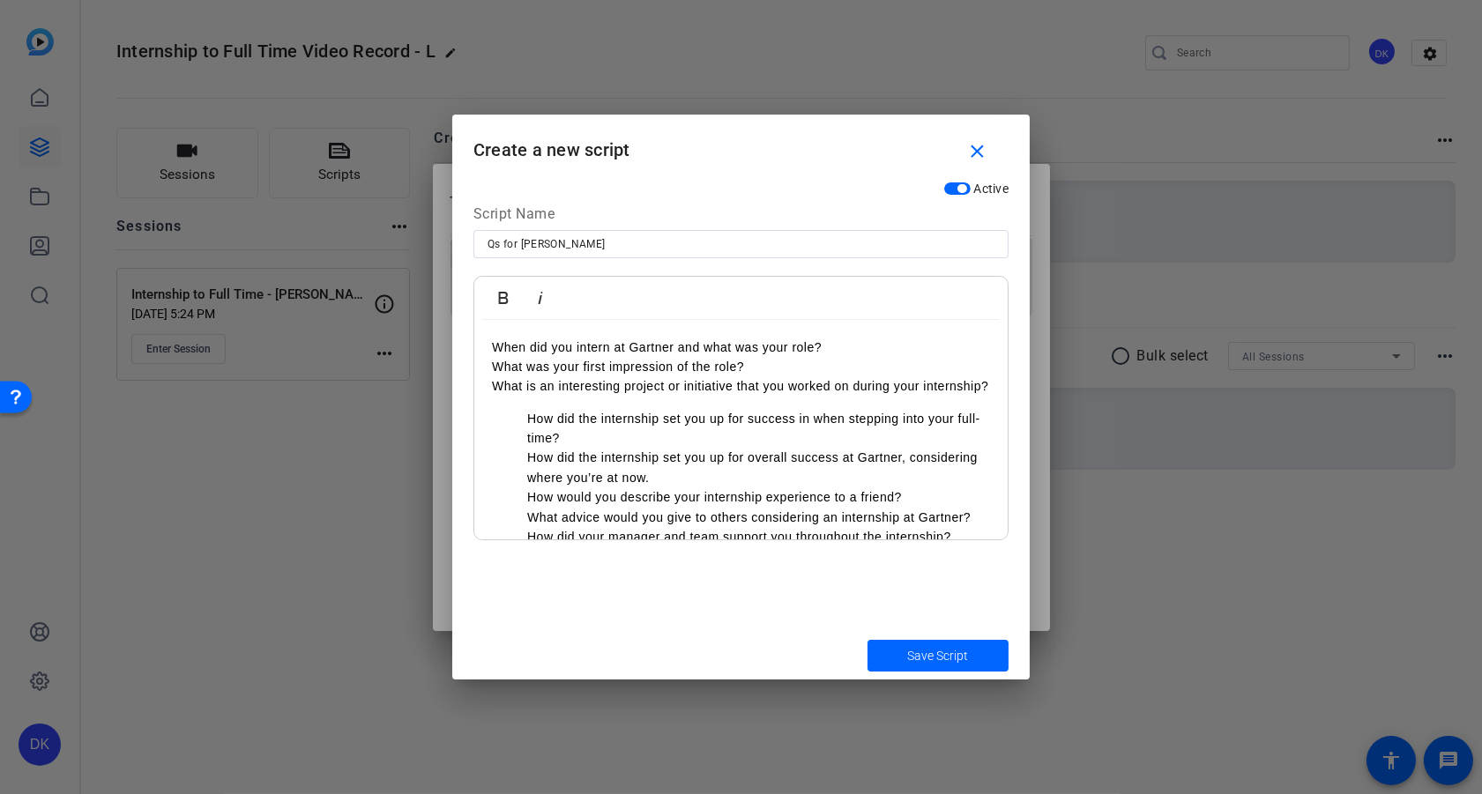
click at [526, 414] on ul "How did the internship set you up for success in when stepping into your full-t…" at bounding box center [741, 517] width 498 height 217
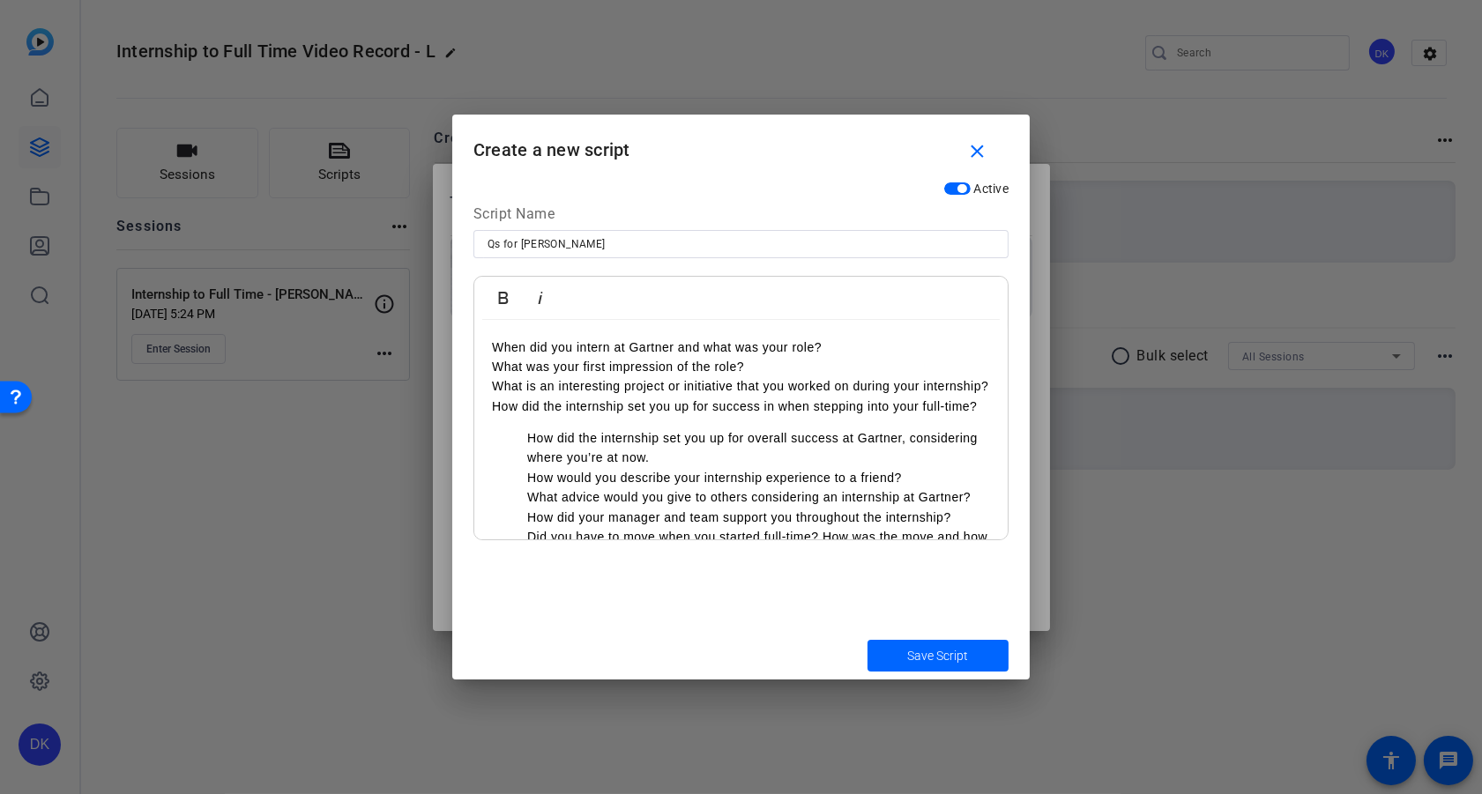
click at [525, 436] on ul "How did the internship set you up for overall success at Gartner, considering w…" at bounding box center [741, 518] width 498 height 178
click at [527, 478] on p "How would you describe your internship experience to a friend?" at bounding box center [758, 477] width 463 height 19
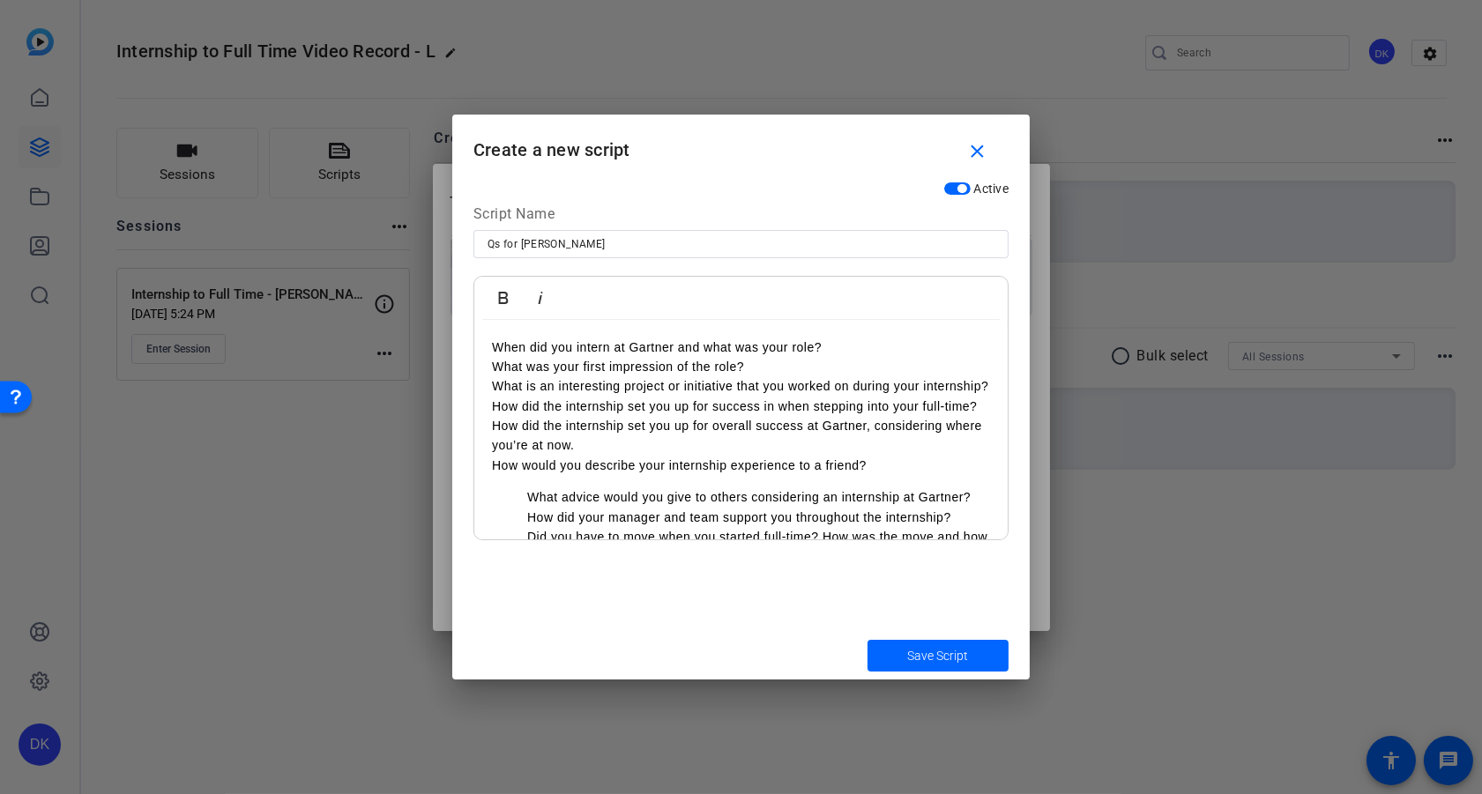
click at [524, 496] on ul "What advice would you give to others considering an internship at Gartner? How …" at bounding box center [741, 547] width 498 height 118
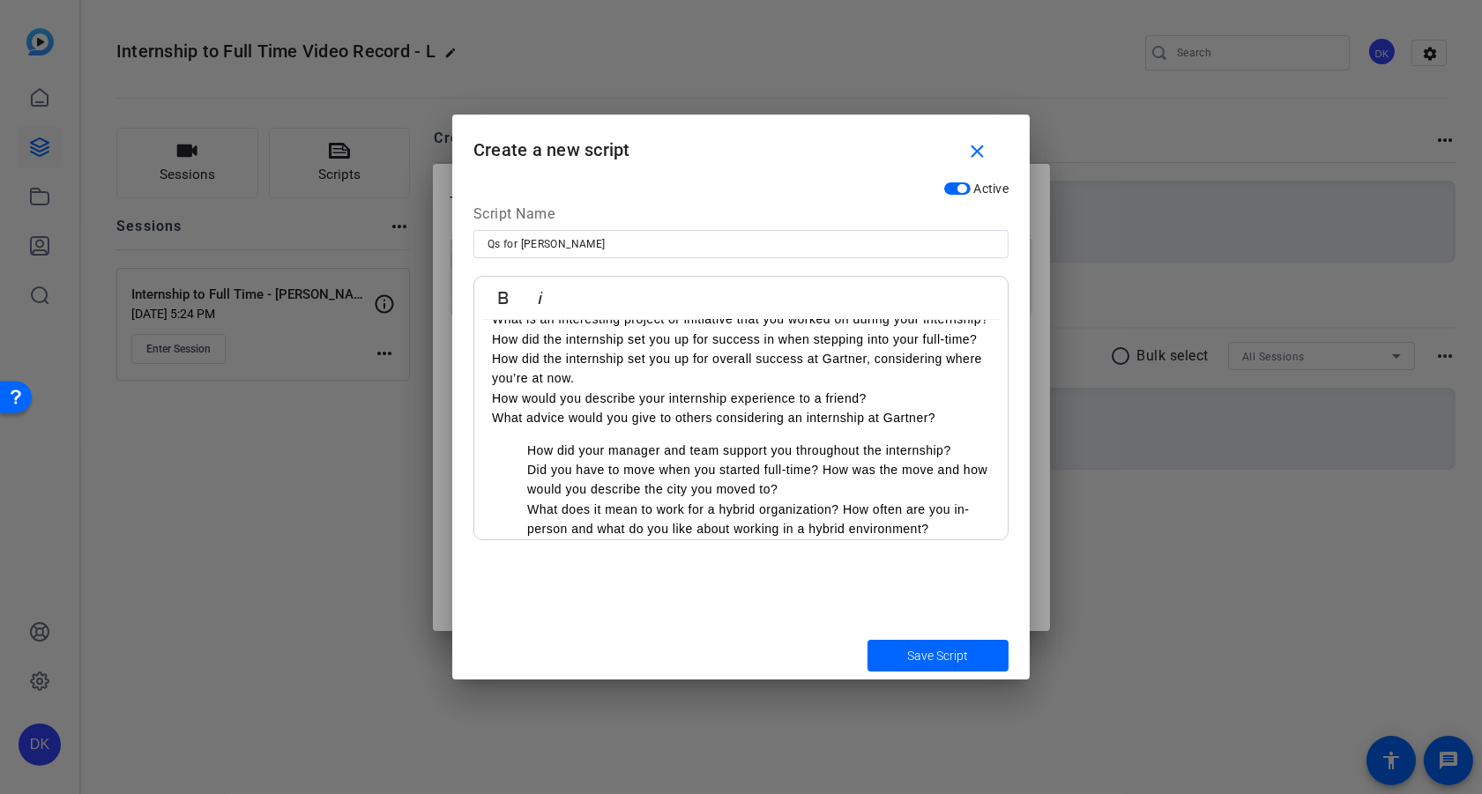
scroll to position [80, 0]
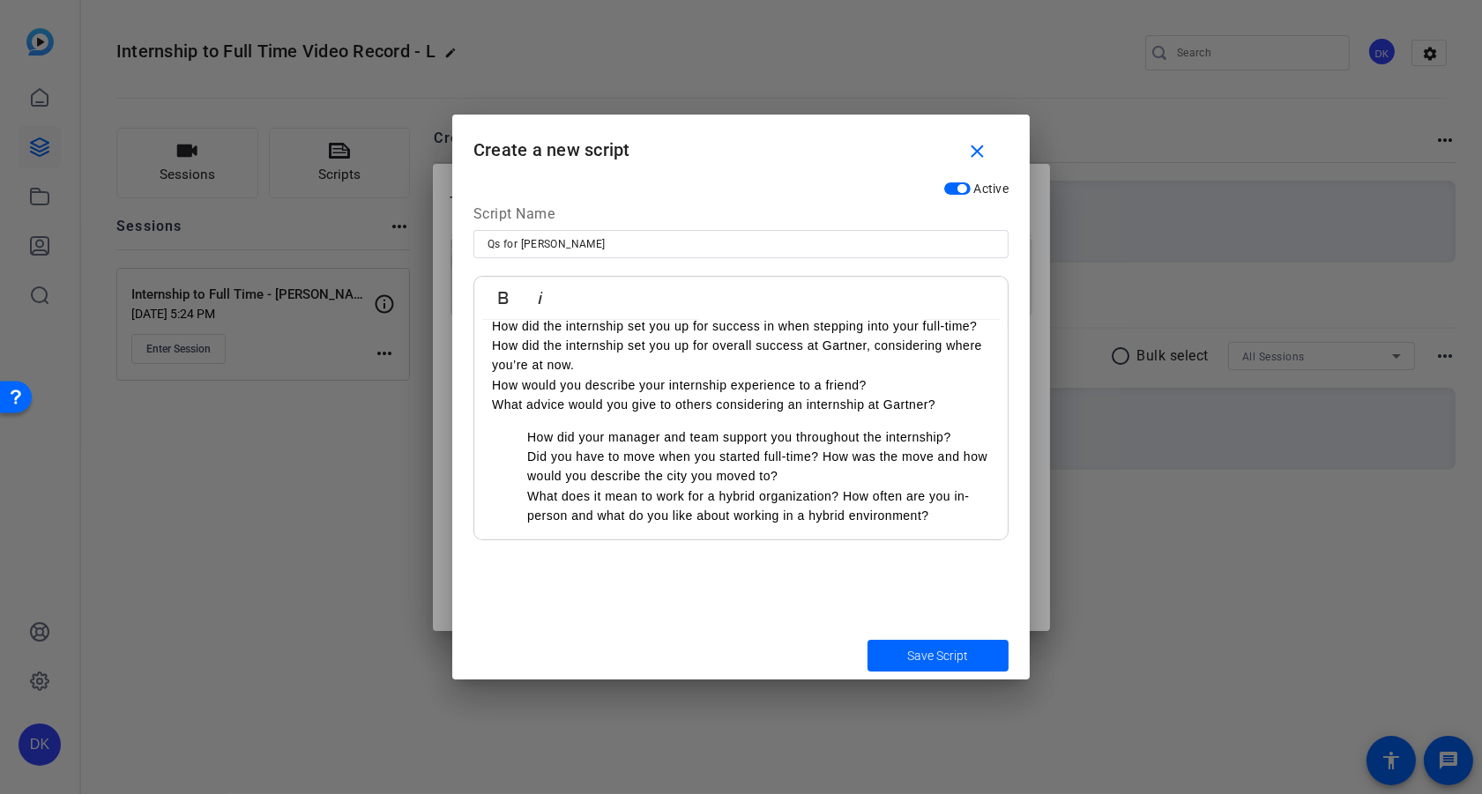
click at [526, 436] on ul "How did your manager and team support you throughout the internship? Did you ha…" at bounding box center [741, 477] width 498 height 99
click at [527, 454] on p "Did you have to move when you started full-time? How was the move and how would…" at bounding box center [758, 467] width 463 height 40
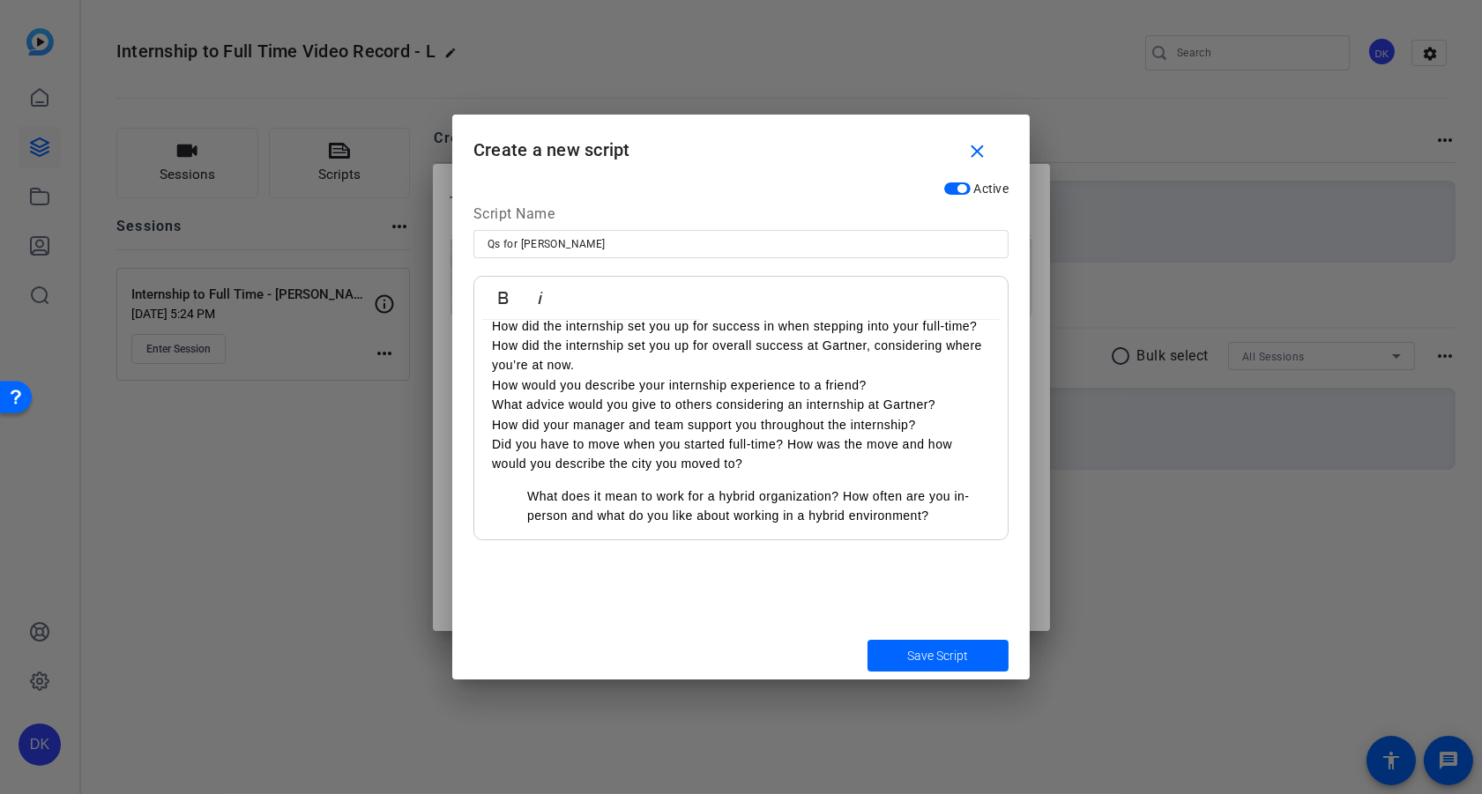
drag, startPoint x: 526, startPoint y: 494, endPoint x: 541, endPoint y: 499, distance: 15.9
click at [527, 494] on p "What does it mean to work for a hybrid organization? How often are you in-perso…" at bounding box center [758, 507] width 463 height 40
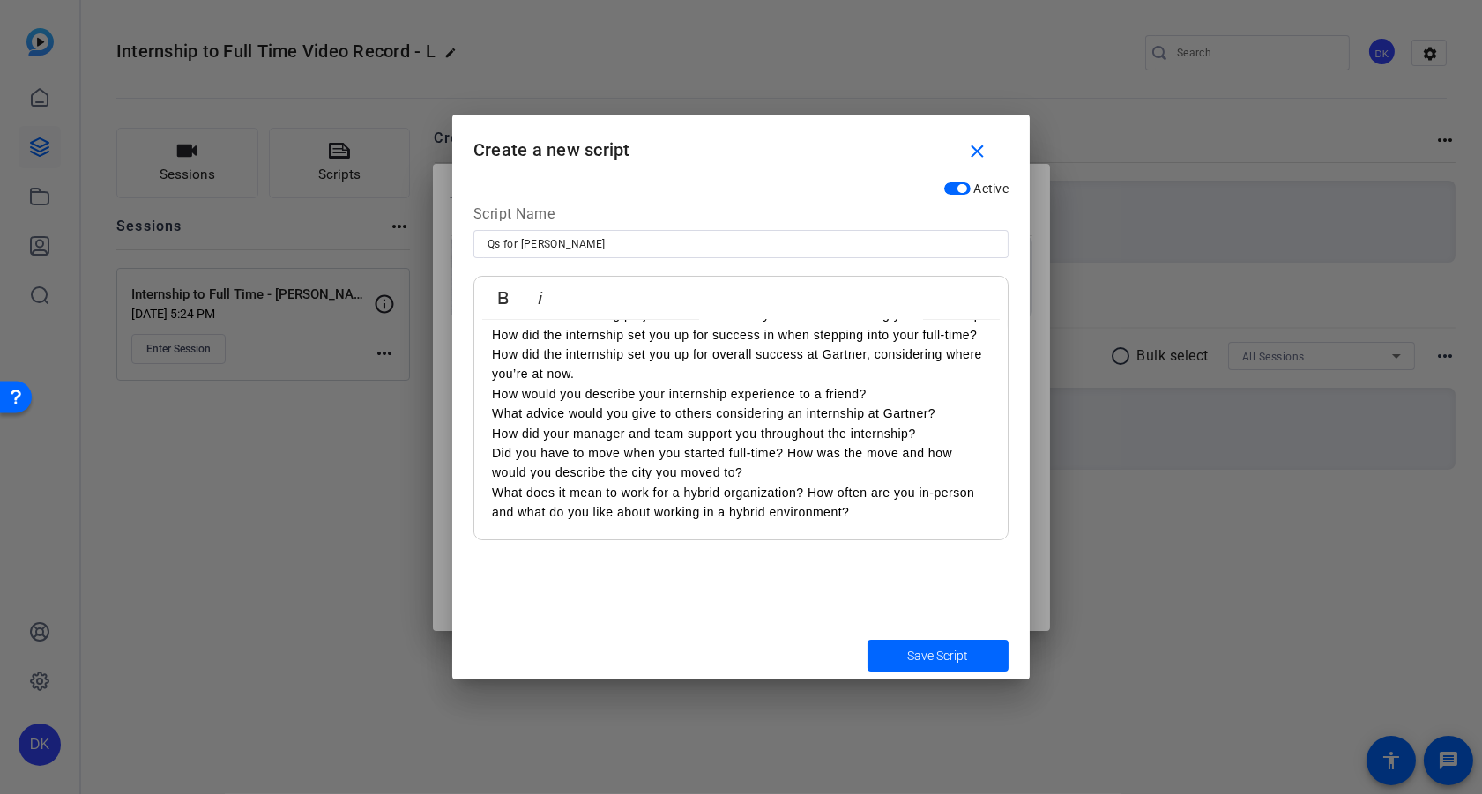
click at [492, 348] on p "How did the internship set you up for overall success at Gartner, considering w…" at bounding box center [741, 365] width 498 height 40
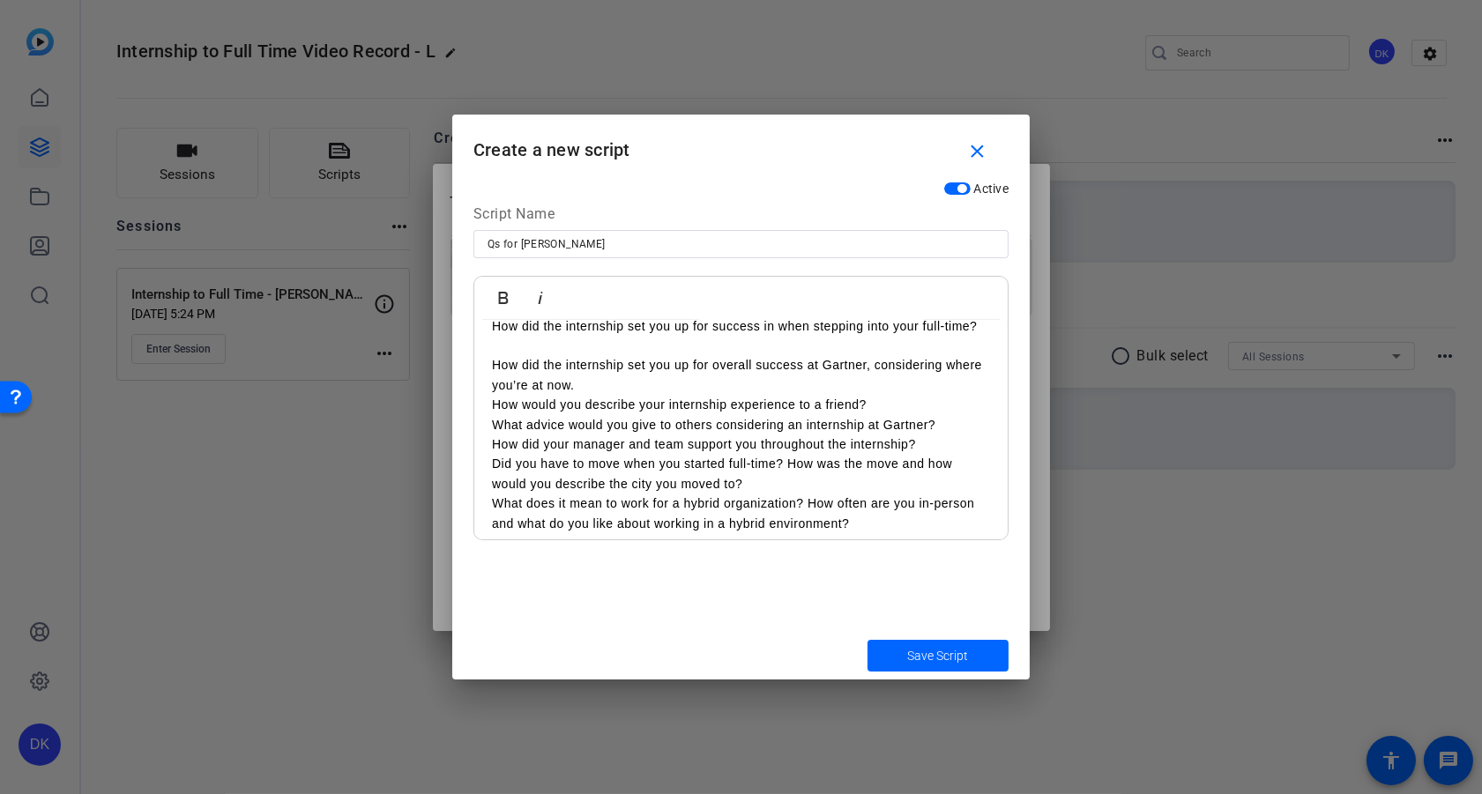
click at [493, 402] on p "How would you describe your internship experience to a friend?" at bounding box center [741, 404] width 498 height 19
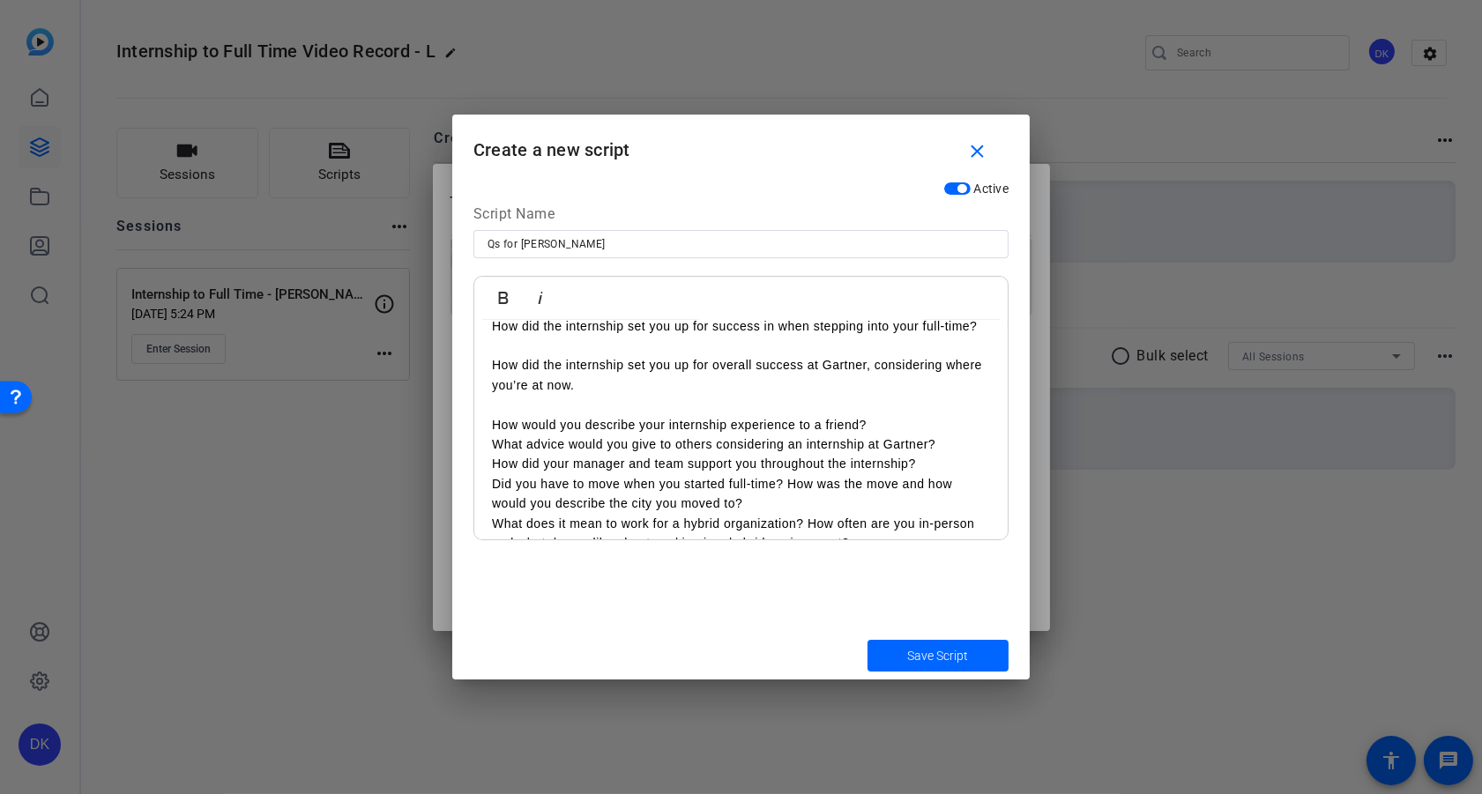
click at [493, 446] on p "What advice would you give to others considering an internship at Gartner?" at bounding box center [741, 444] width 498 height 19
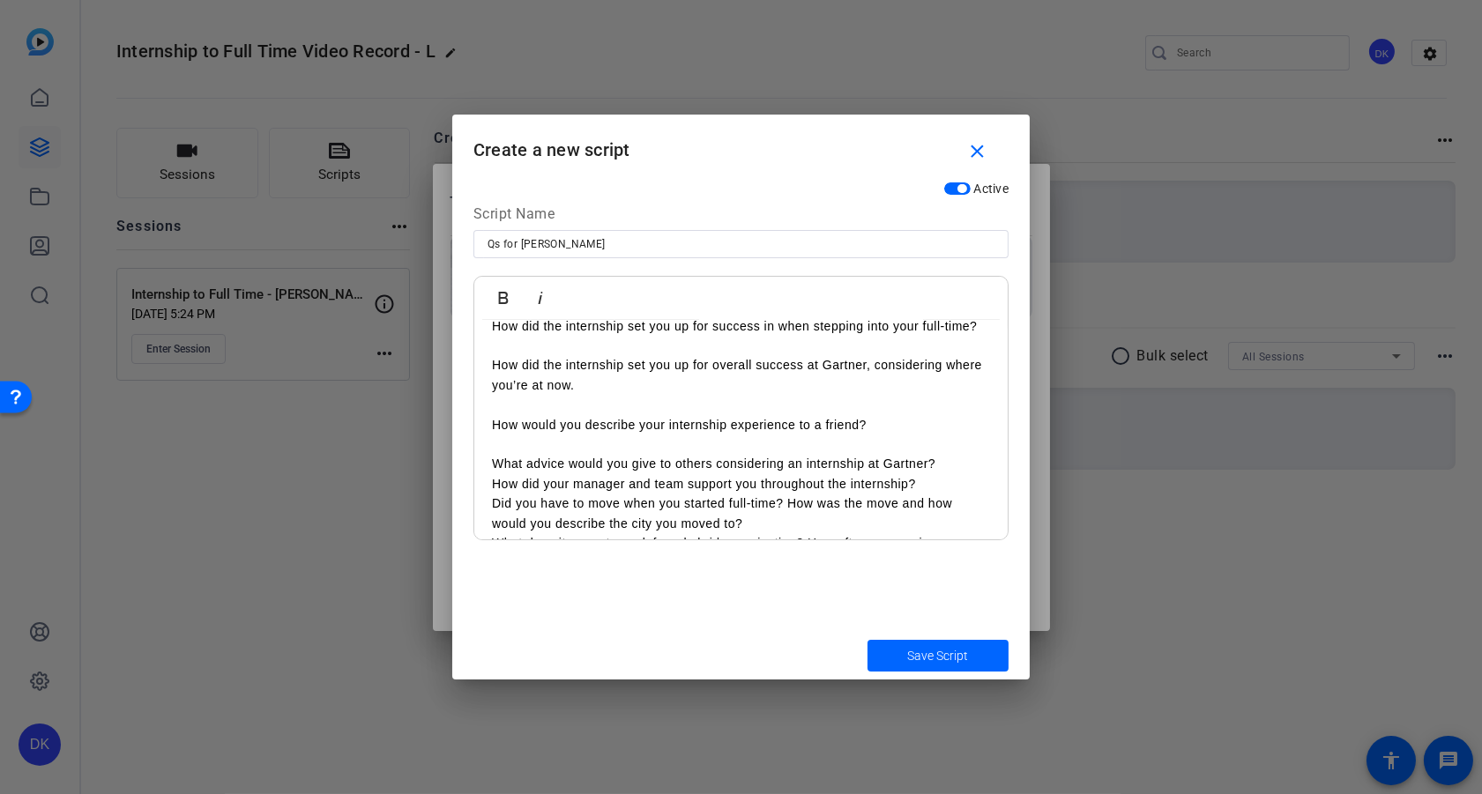
drag, startPoint x: 491, startPoint y: 479, endPoint x: 545, endPoint y: 439, distance: 66.8
click at [492, 479] on p "How did your manager and team support you throughout the internship?" at bounding box center [741, 483] width 498 height 19
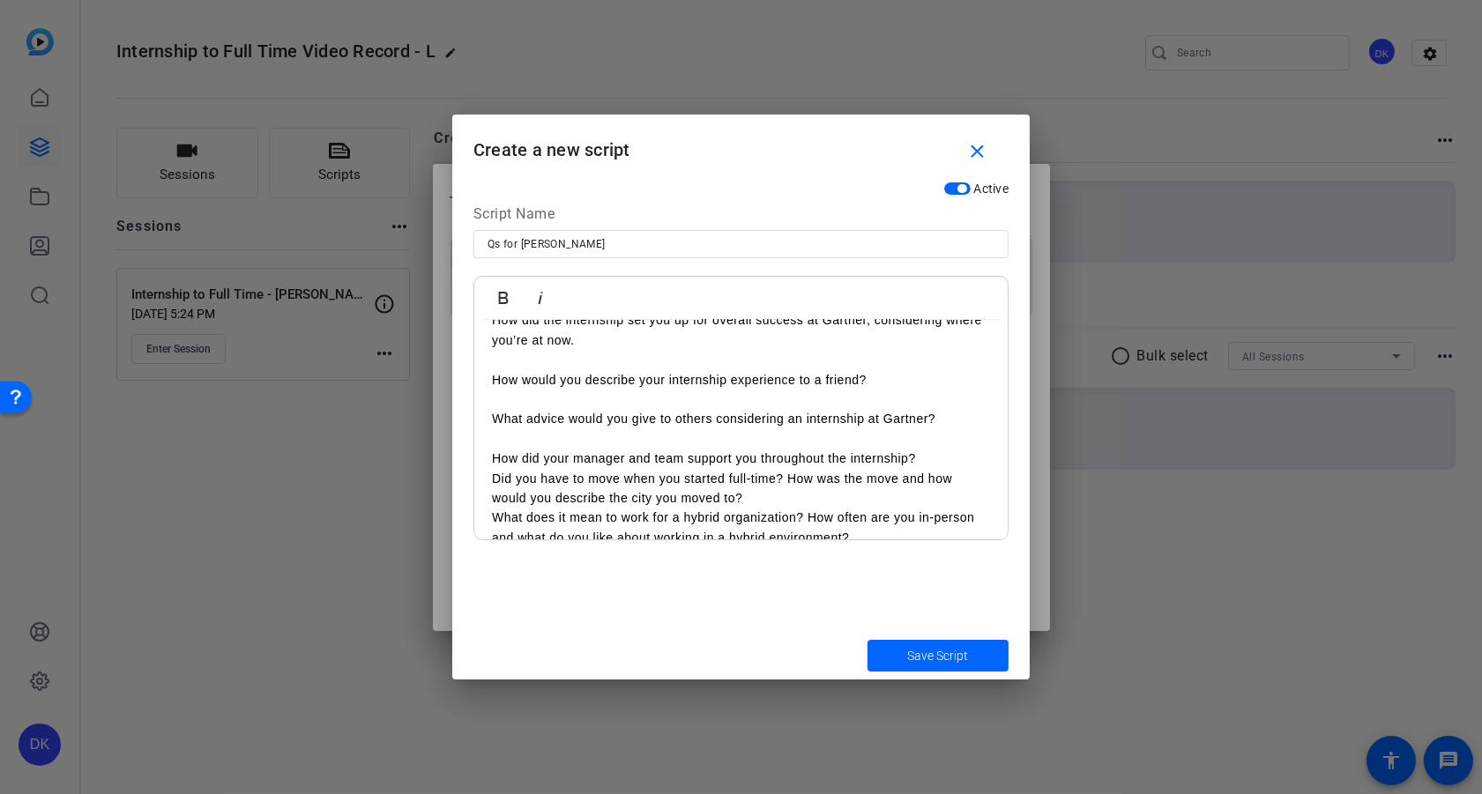
scroll to position [138, 0]
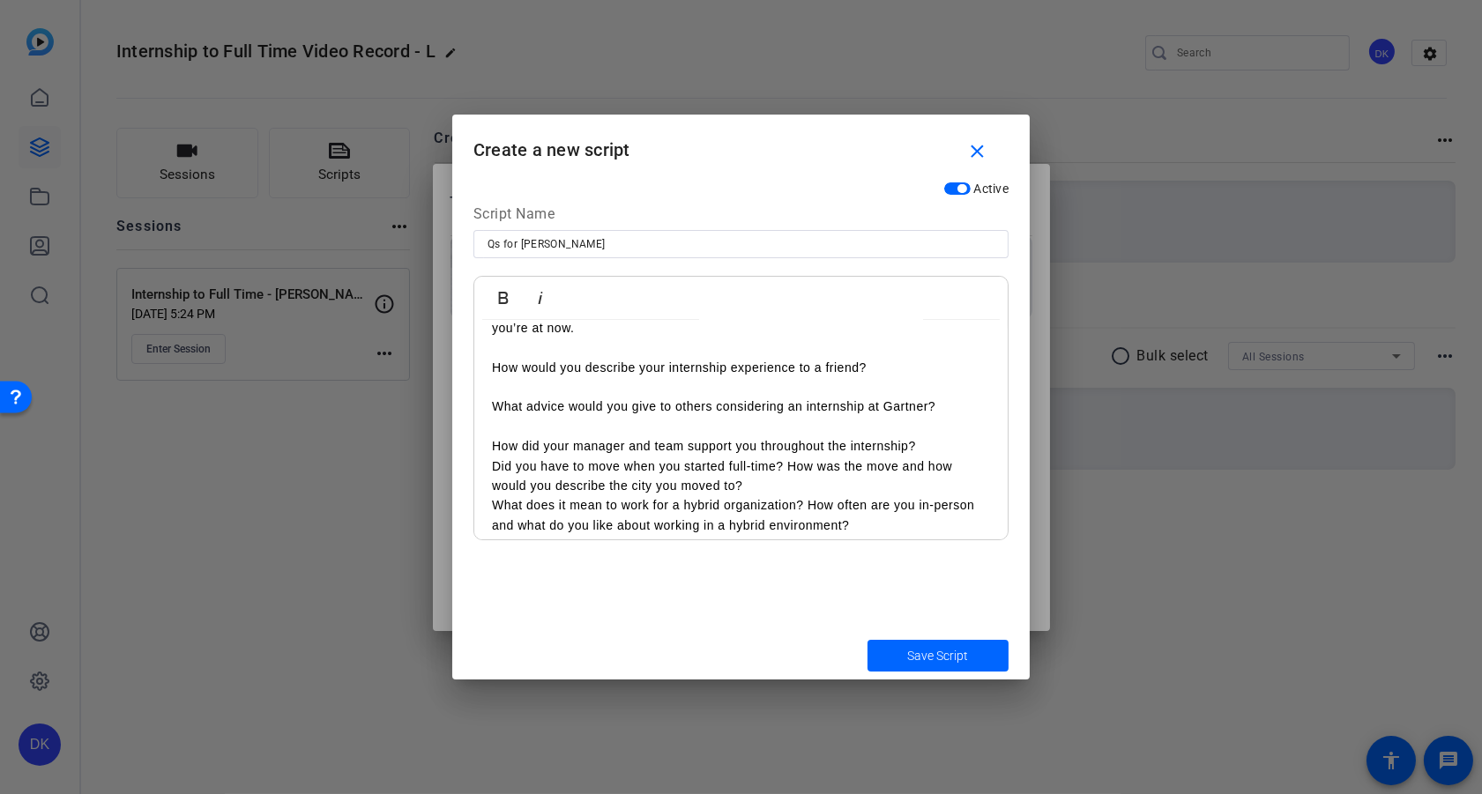
click at [490, 465] on div "When did you intern at Gartner and what was your role? What was your first impr…" at bounding box center [740, 368] width 533 height 371
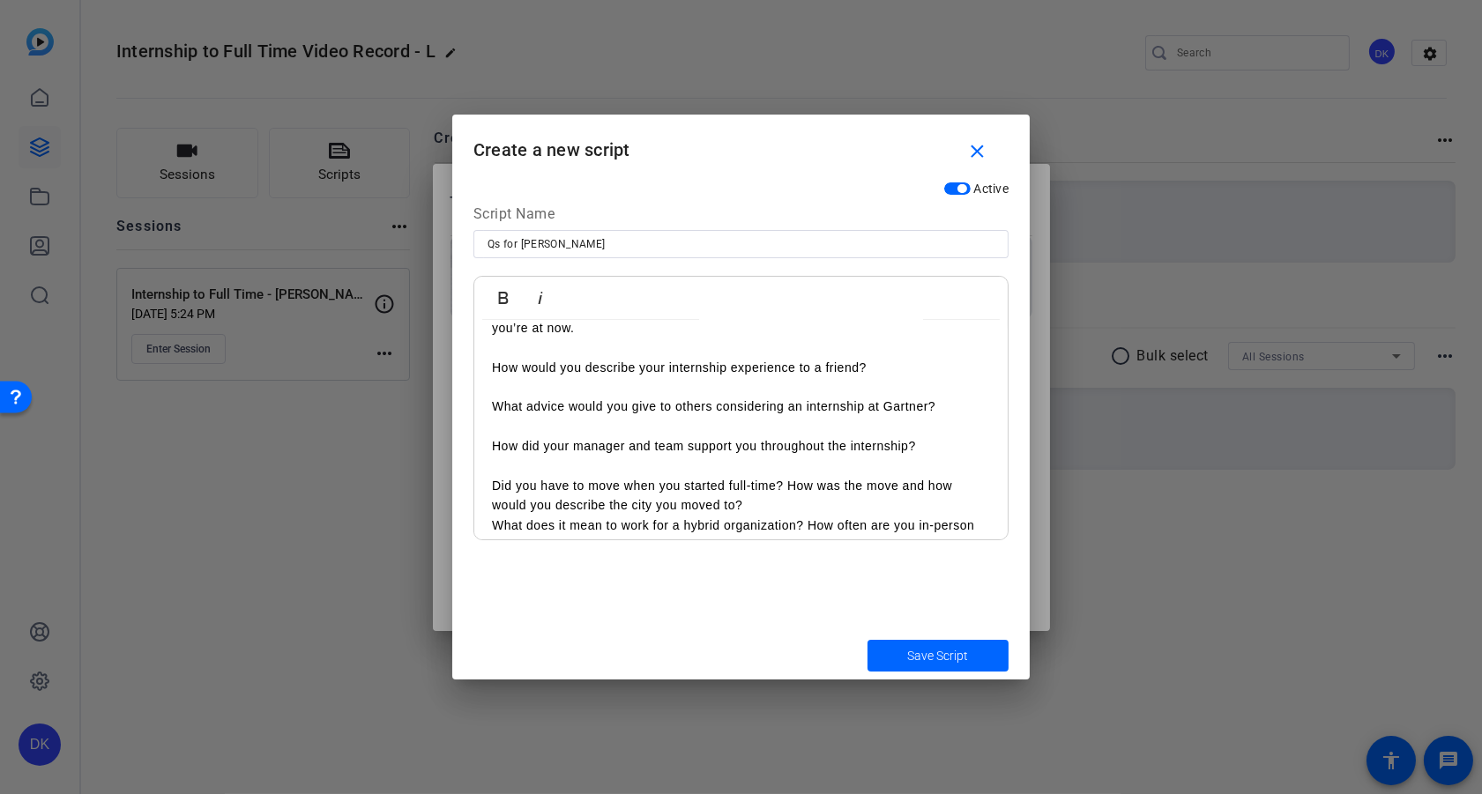
scroll to position [170, 0]
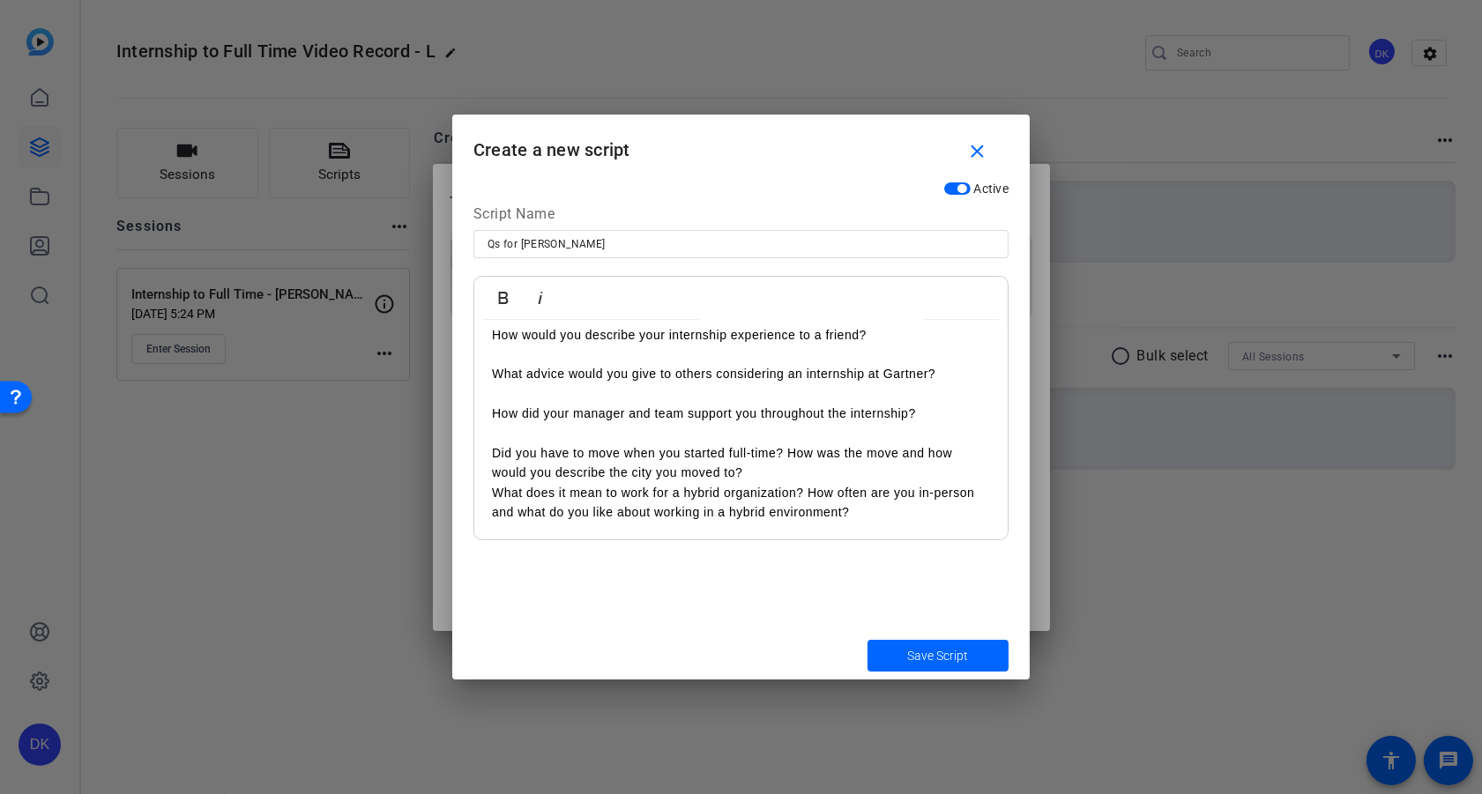
click at [493, 494] on p "What does it mean to work for a hybrid organization? How often are you in-perso…" at bounding box center [741, 503] width 498 height 40
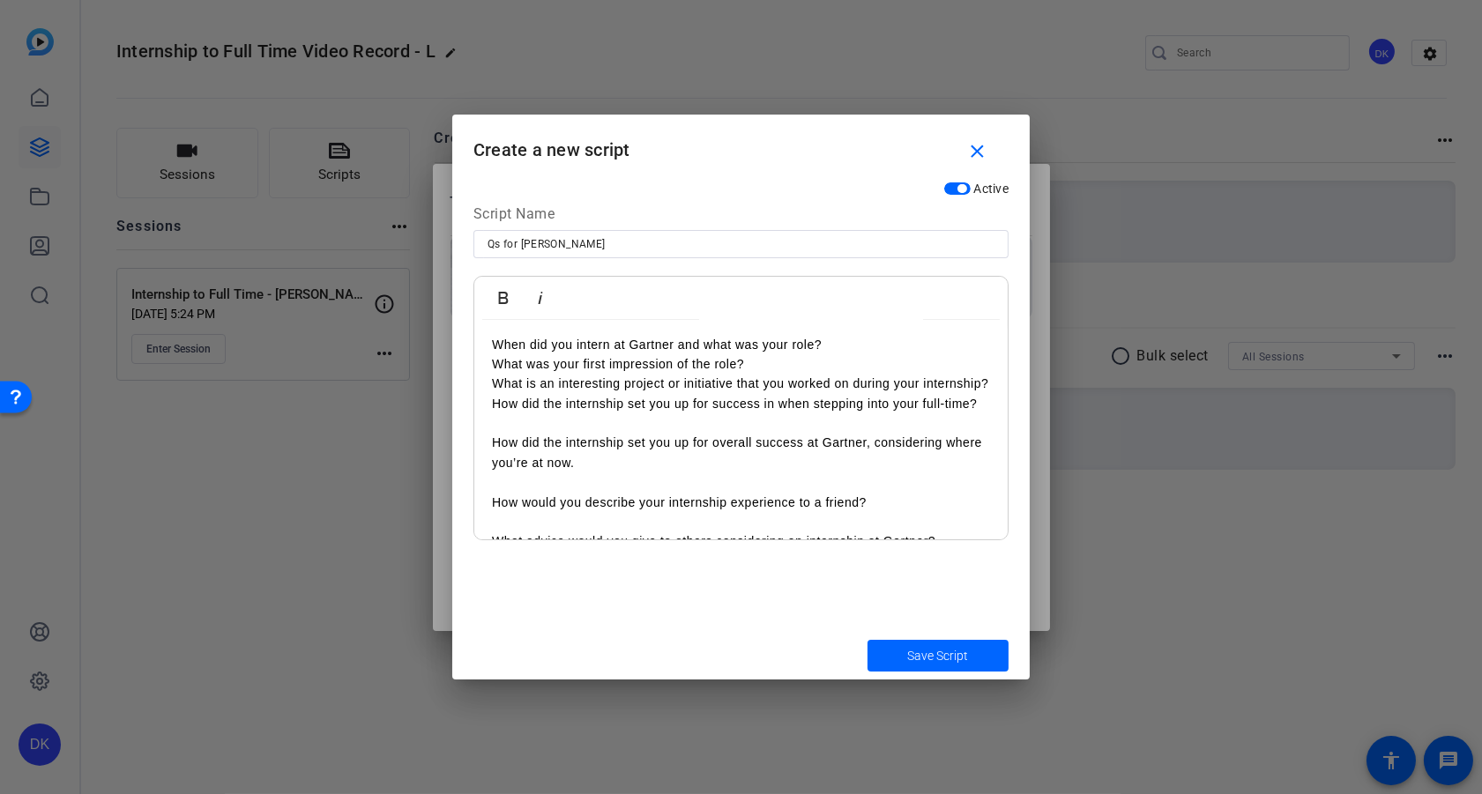
scroll to position [0, 0]
drag, startPoint x: 494, startPoint y: 363, endPoint x: 506, endPoint y: 398, distance: 36.5
click at [493, 365] on p "What was your first impression of the role?" at bounding box center [741, 366] width 498 height 19
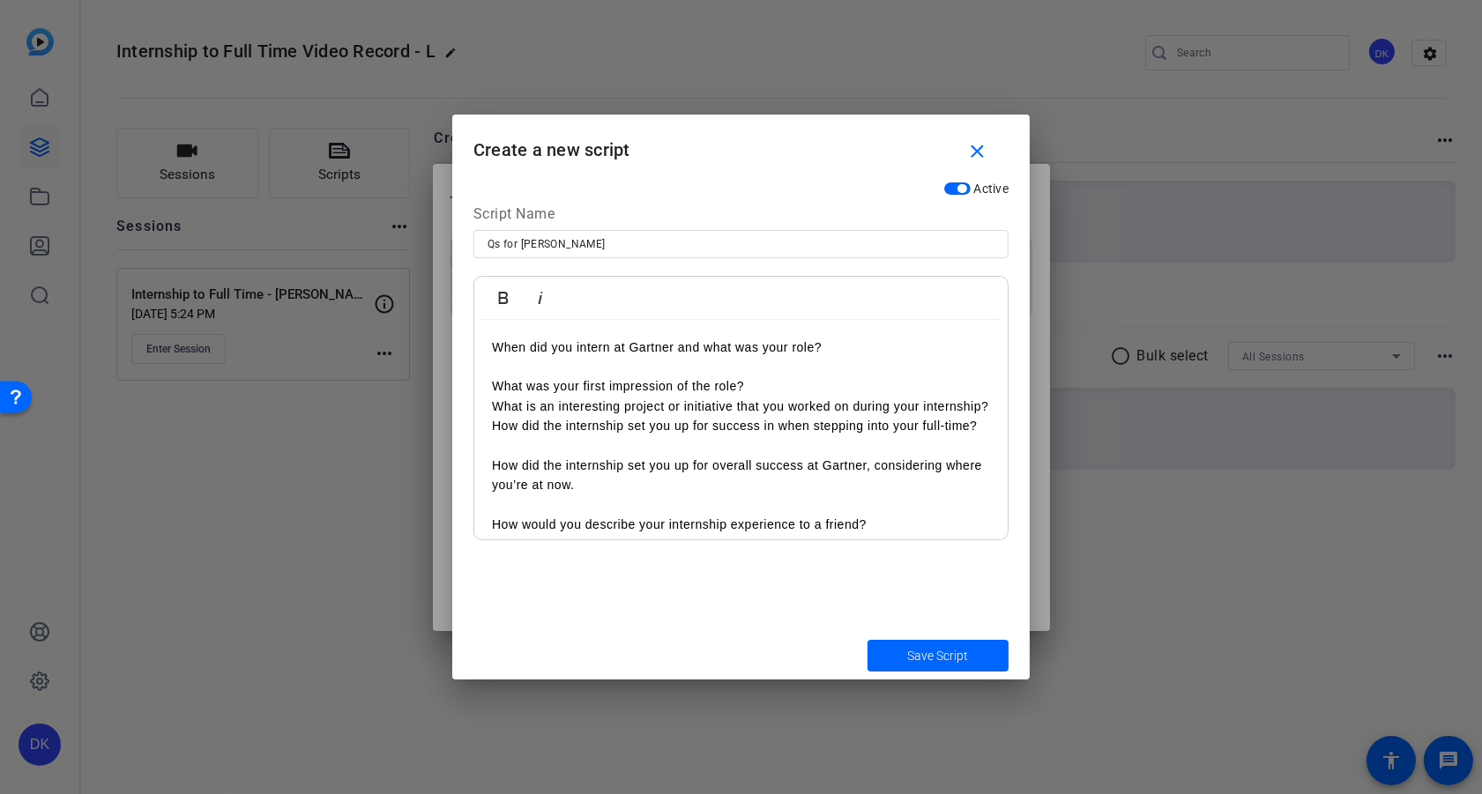
drag, startPoint x: 495, startPoint y: 406, endPoint x: 543, endPoint y: 409, distance: 48.6
click at [495, 406] on p "What is an interesting project or initiative that you worked on during your int…" at bounding box center [741, 406] width 498 height 19
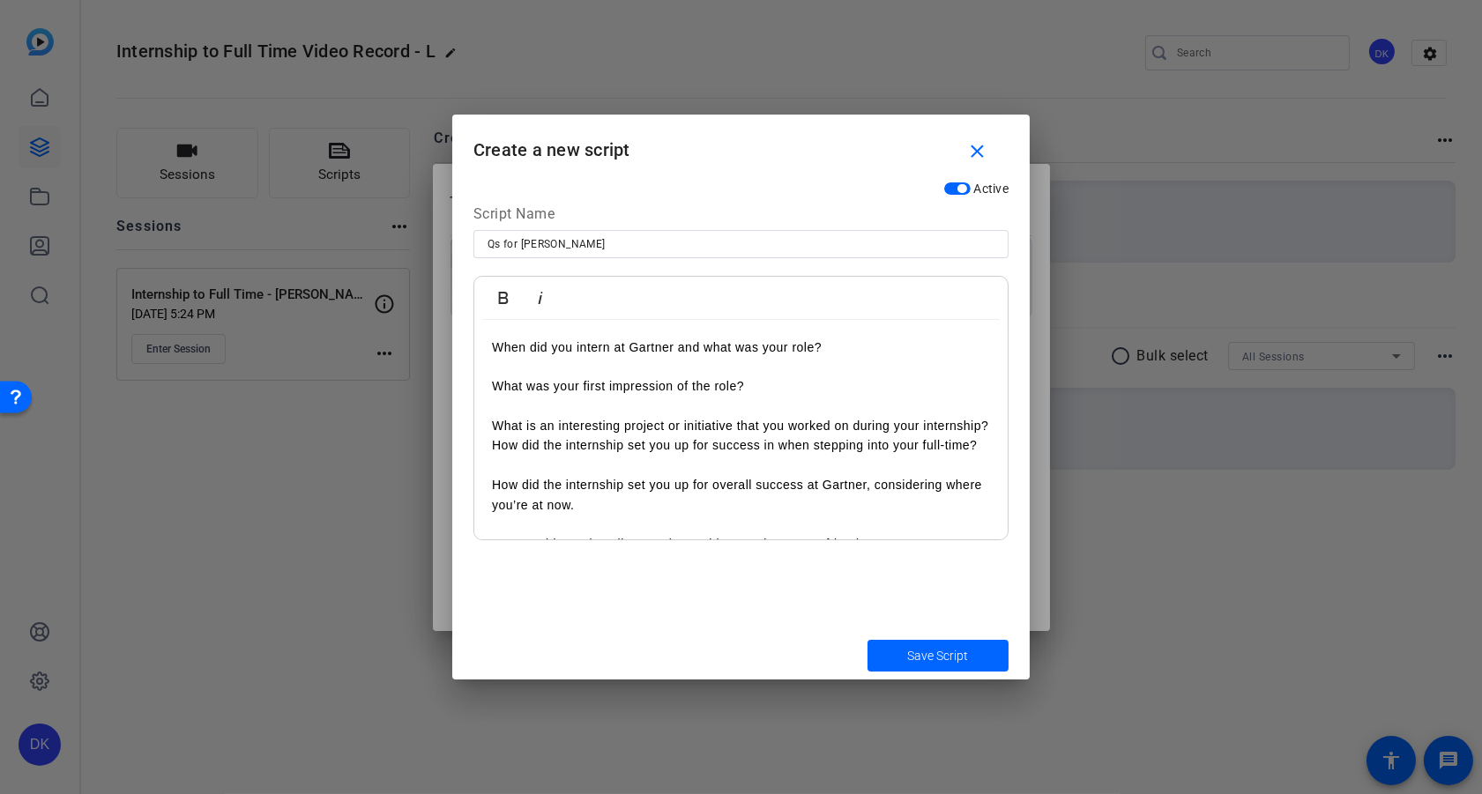
click at [489, 443] on div "When did you intern at Gartner and what was your role? What was your first impr…" at bounding box center [740, 545] width 533 height 450
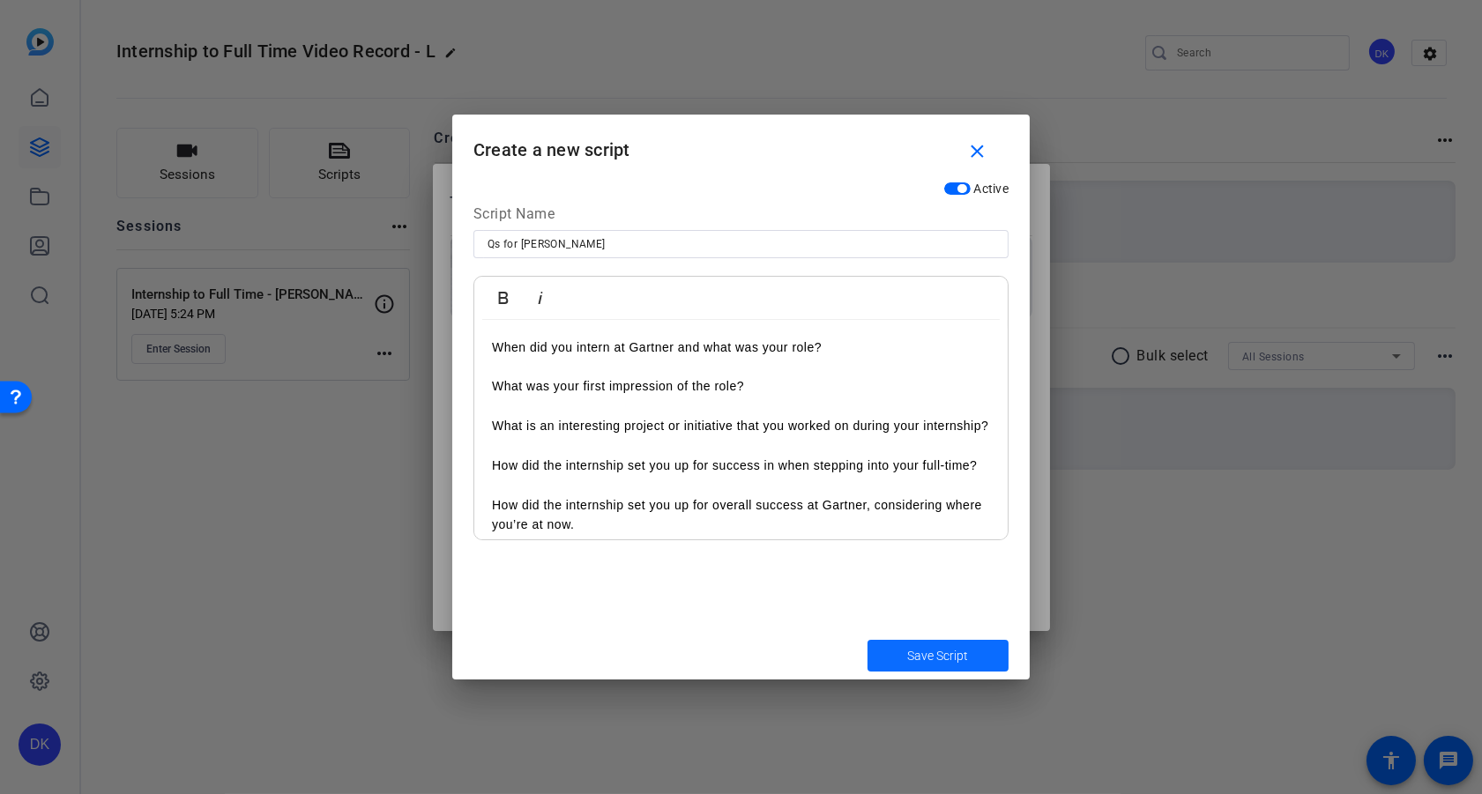
click at [917, 657] on span "Save Script" at bounding box center [938, 656] width 61 height 19
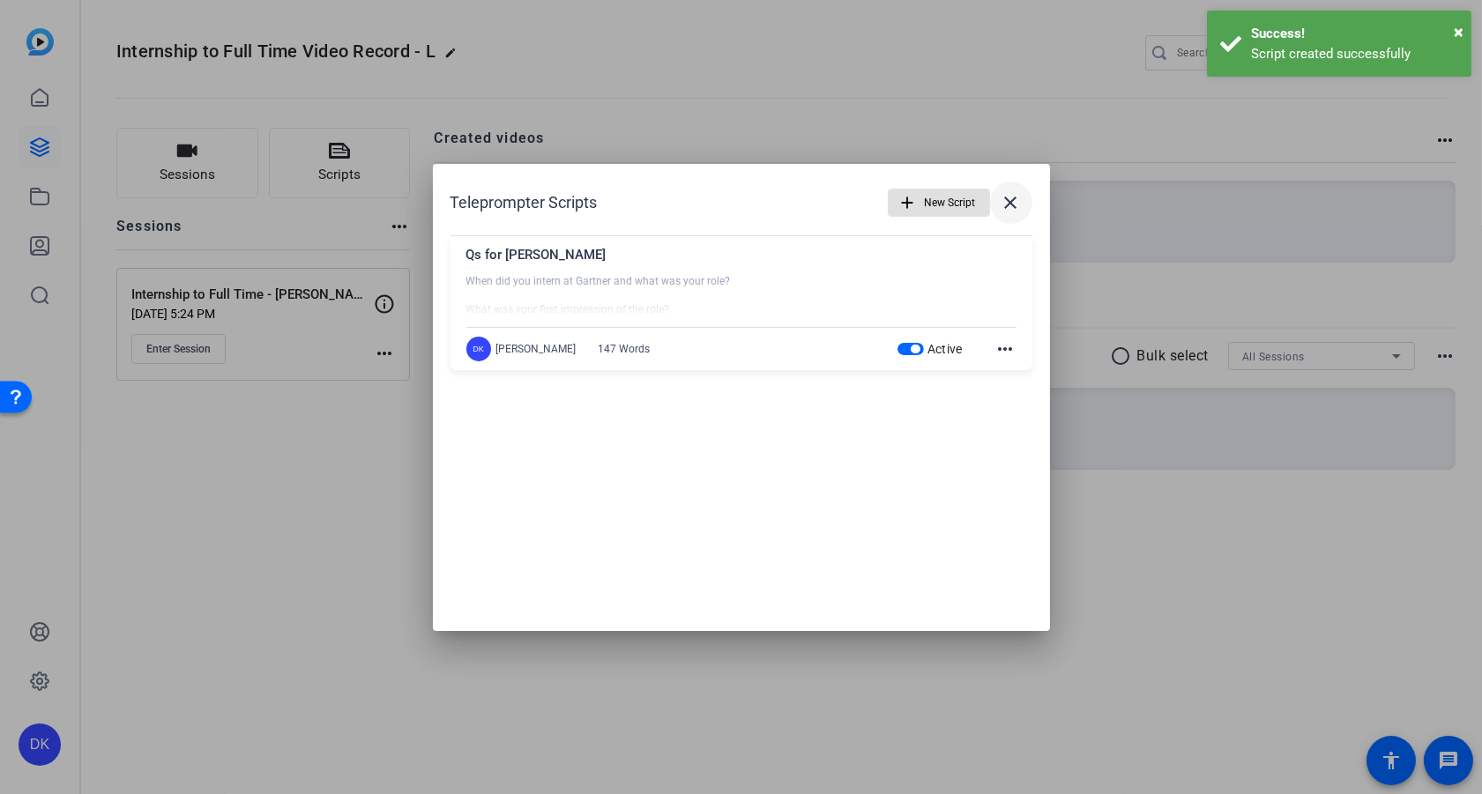
click at [1018, 198] on mat-icon "close" at bounding box center [1011, 202] width 21 height 21
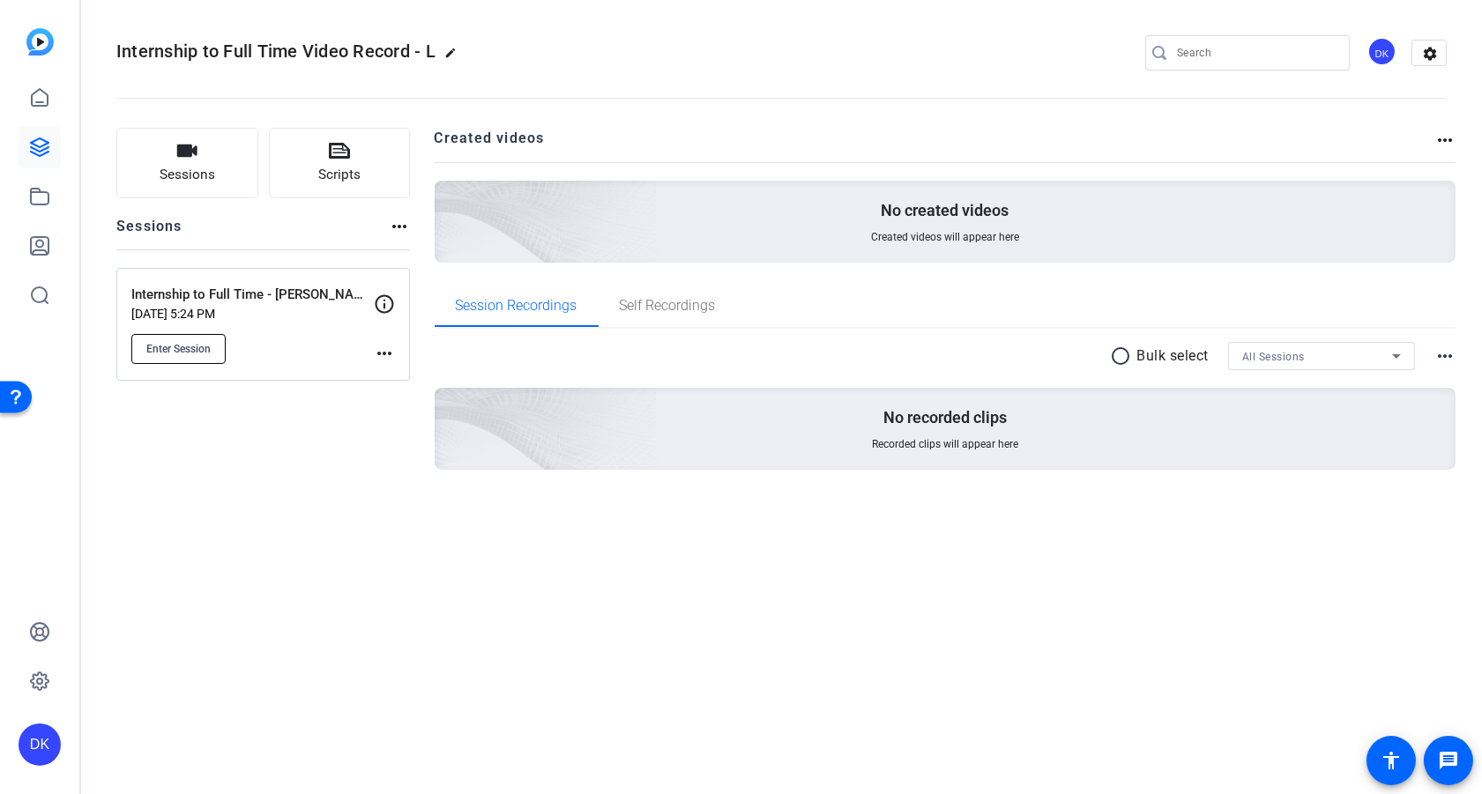
click at [195, 346] on span "Enter Session" at bounding box center [178, 349] width 64 height 14
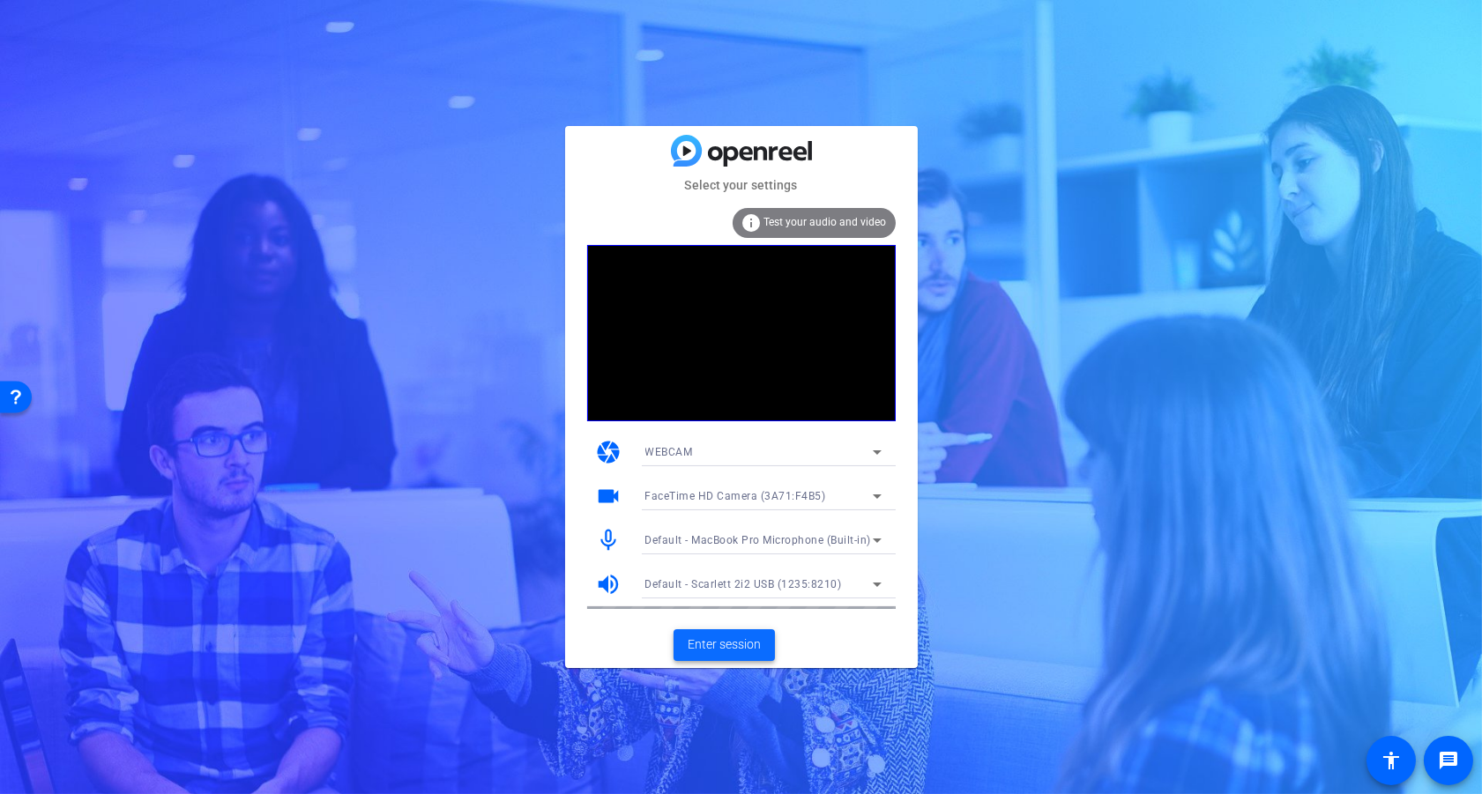
click at [735, 642] on span "Enter session" at bounding box center [724, 645] width 73 height 19
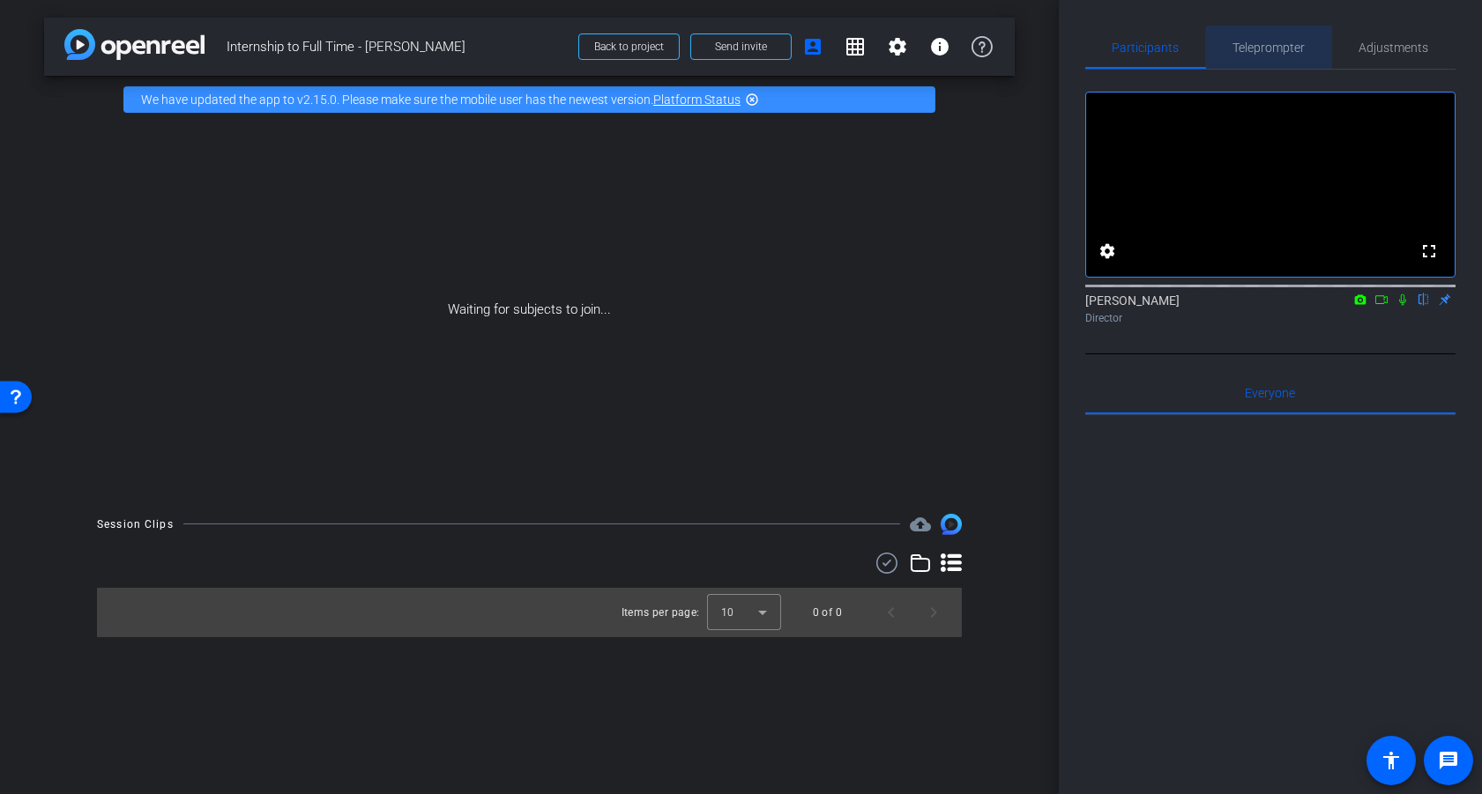
click at [1271, 49] on span "Teleprompter" at bounding box center [1270, 47] width 72 height 12
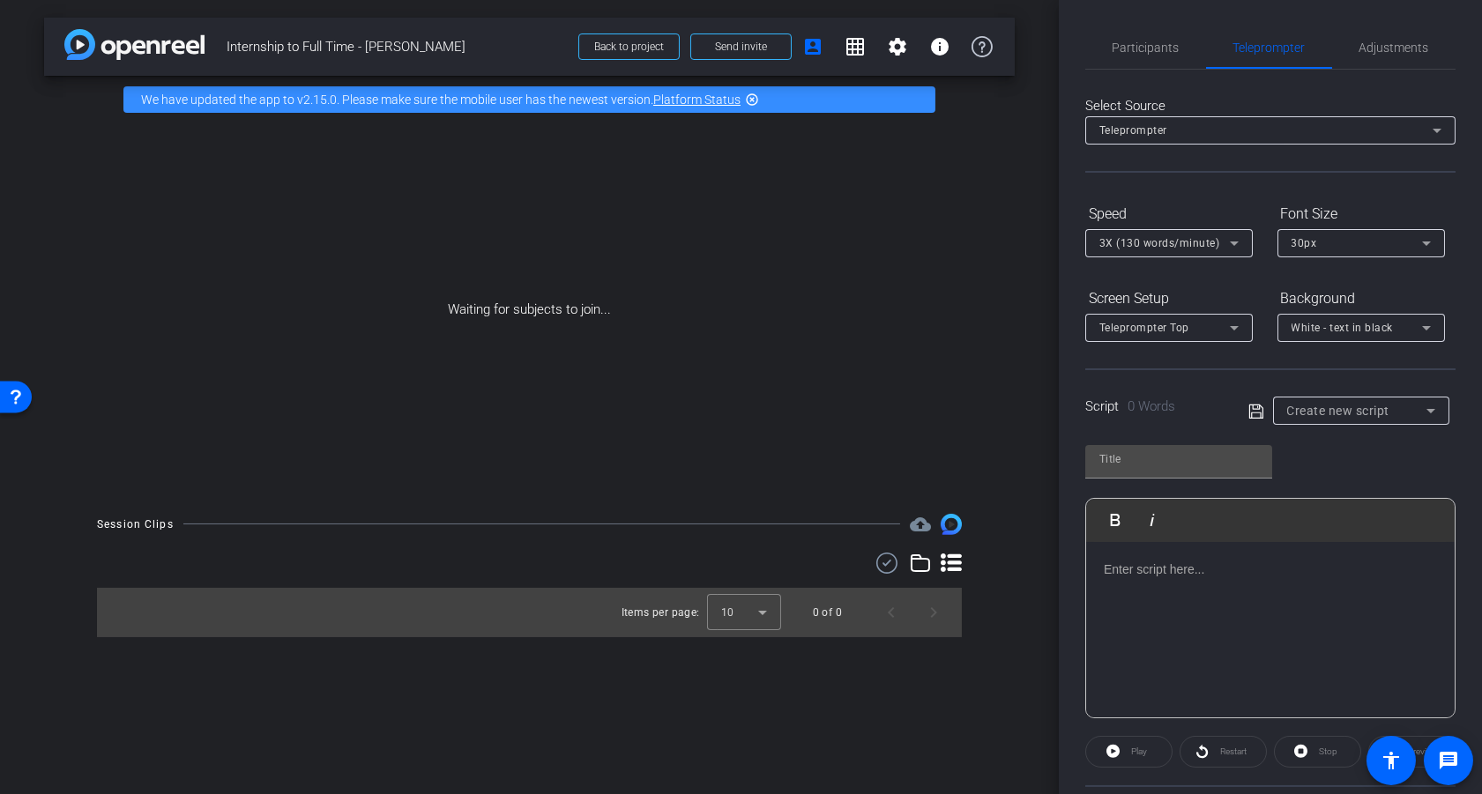
click at [1405, 406] on div "Create new script" at bounding box center [1356, 410] width 139 height 21
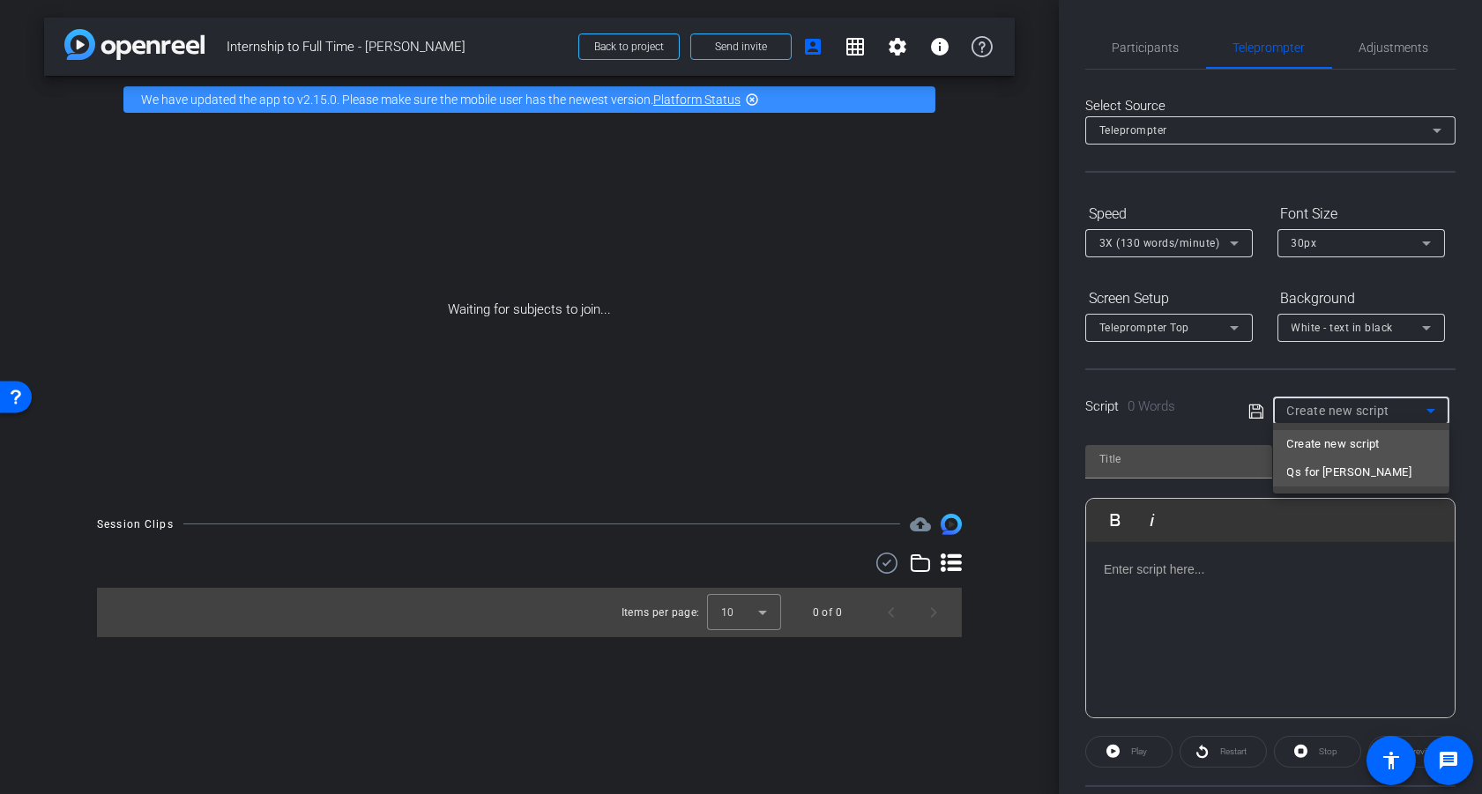
click at [1364, 470] on mat-option "Qs for [PERSON_NAME]" at bounding box center [1361, 473] width 176 height 28
type input "Qs for [PERSON_NAME]"
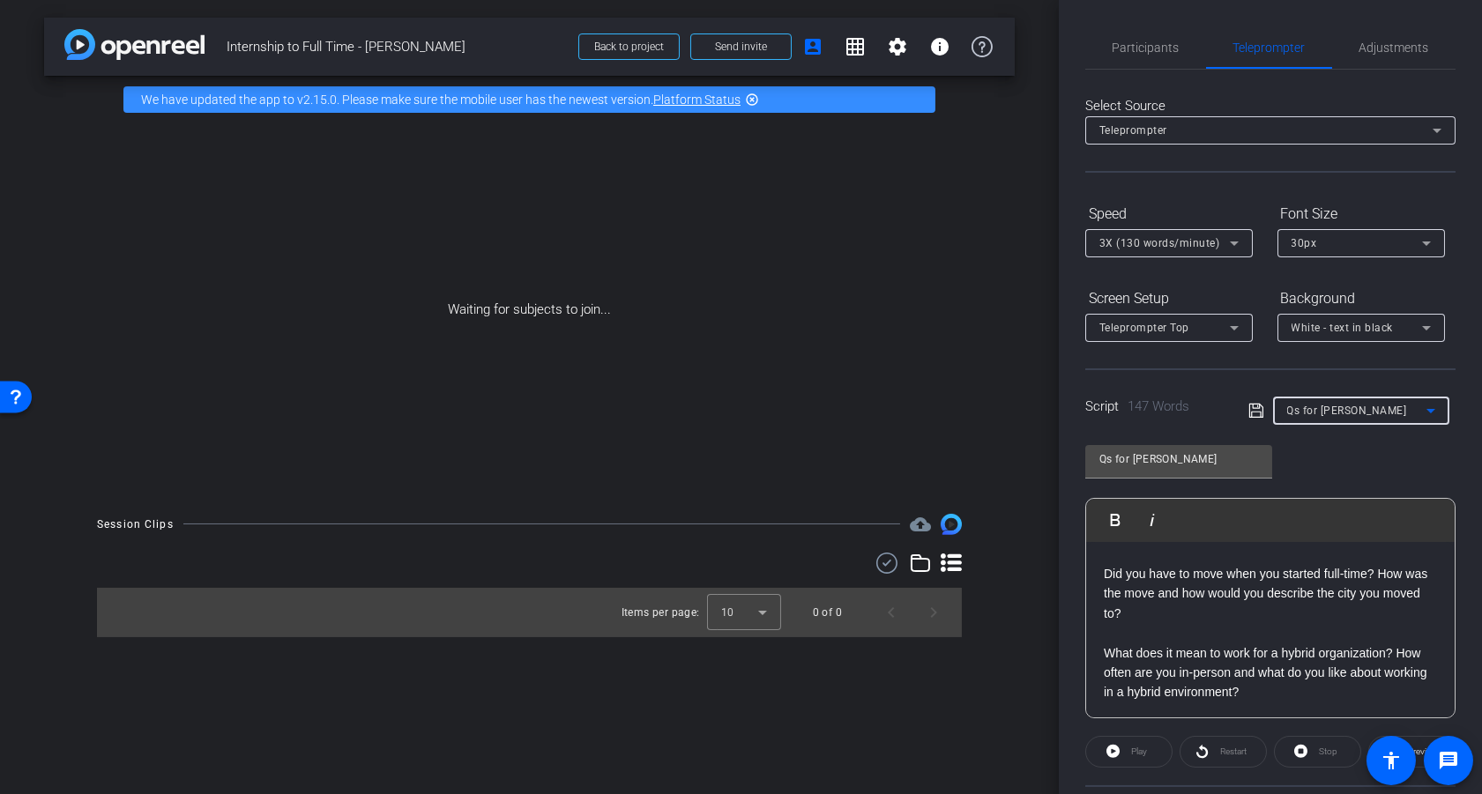
scroll to position [431, 0]
